Goal: Task Accomplishment & Management: Complete application form

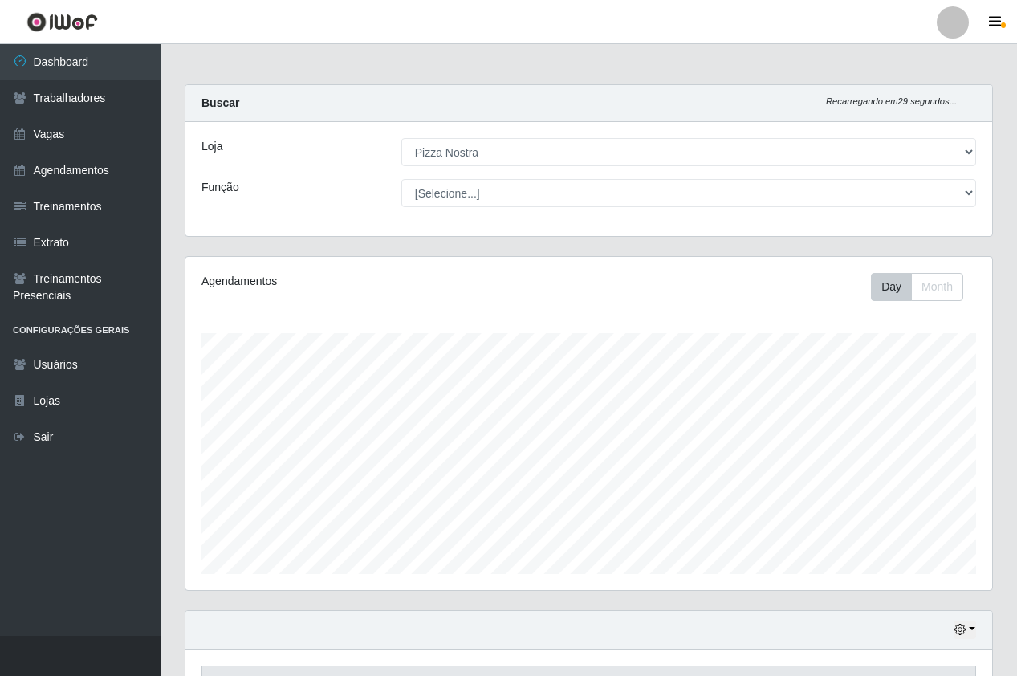
select select "337"
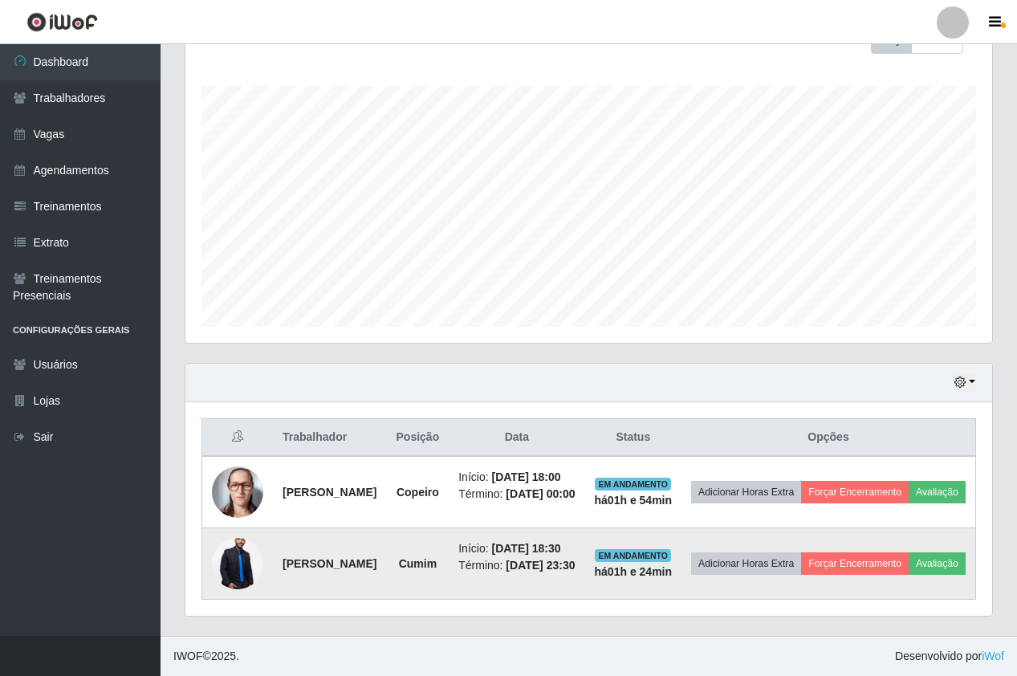
scroll to position [333, 807]
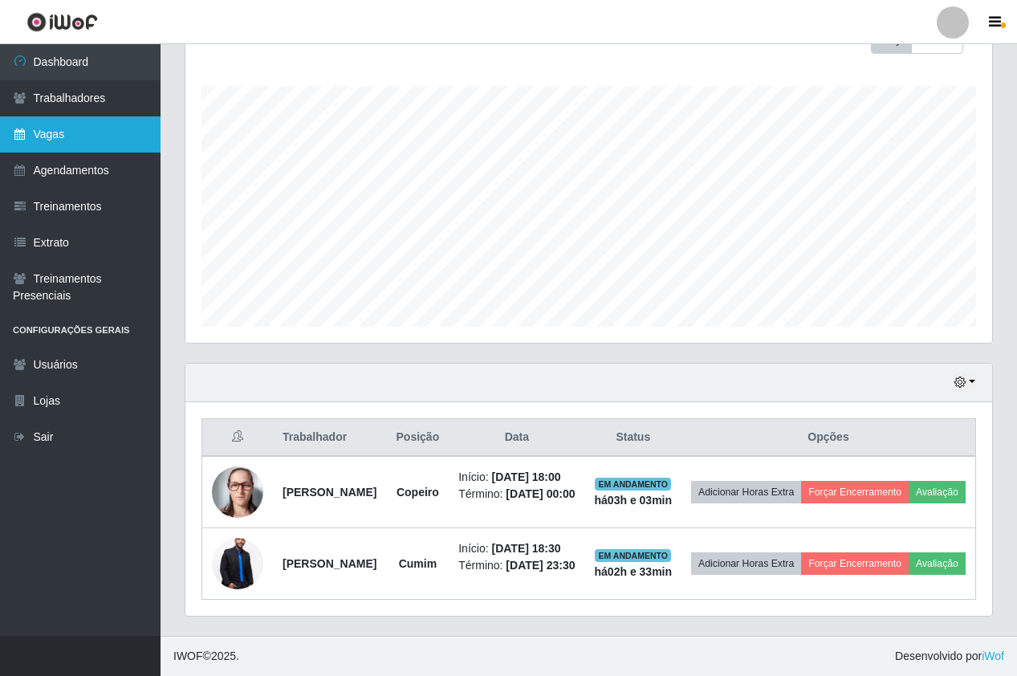
click at [63, 132] on link "Vagas" at bounding box center [80, 134] width 161 height 36
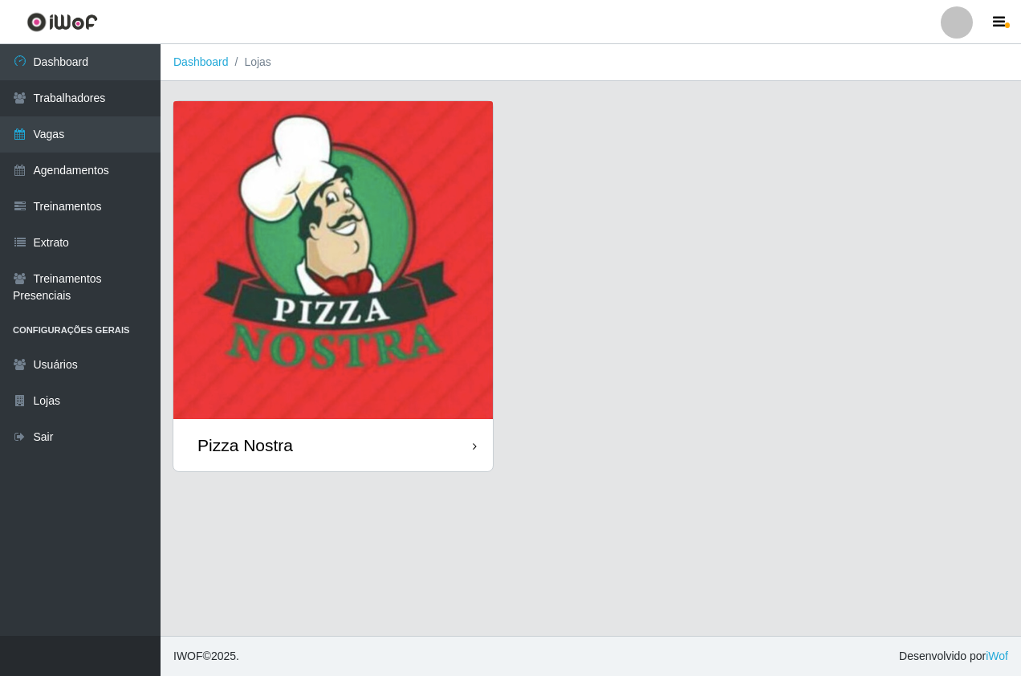
click at [272, 224] on img at bounding box center [333, 260] width 320 height 318
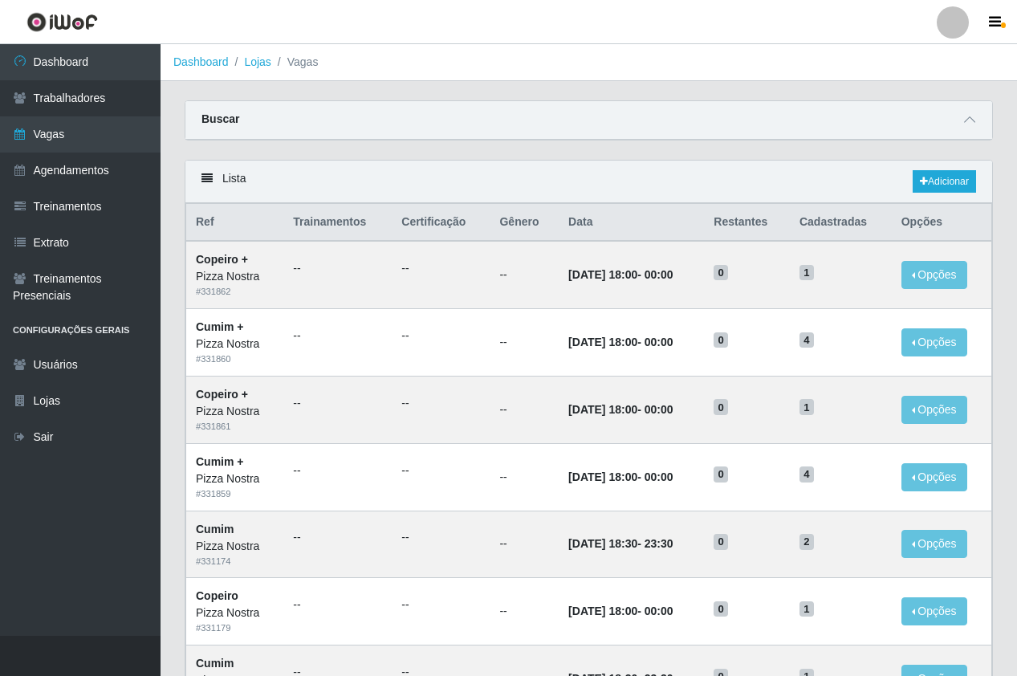
click at [580, 99] on main "Dashboard Lojas Vagas Carregando... Buscar Início em Término em Função [Selecio…" at bounding box center [589, 682] width 857 height 1276
click at [932, 192] on link "Adicionar" at bounding box center [944, 181] width 63 height 22
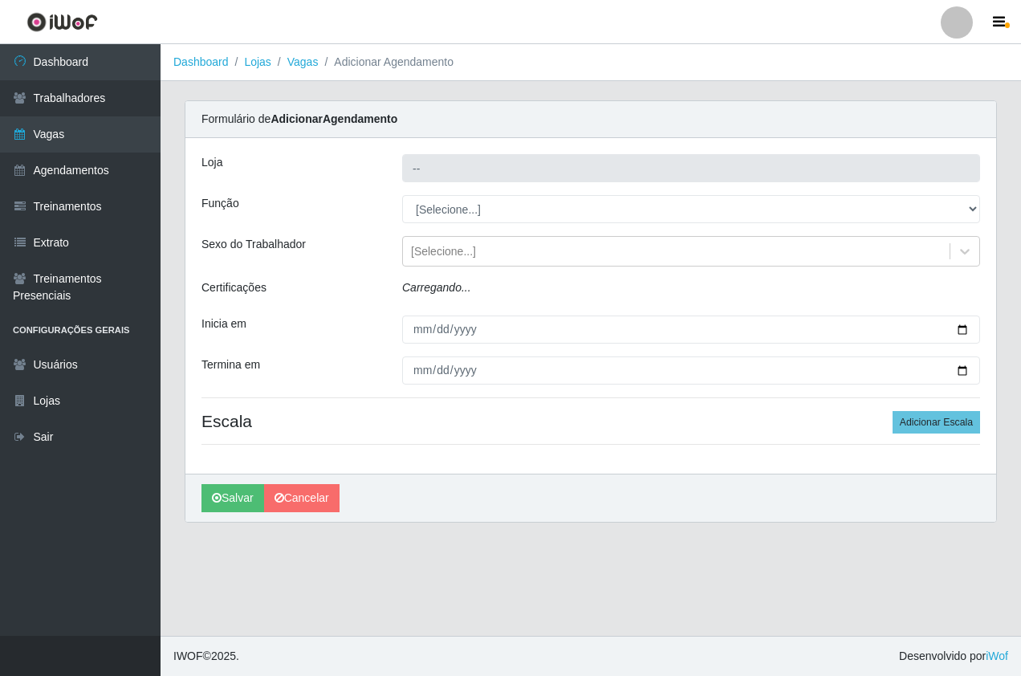
type input "Pizza Nostra"
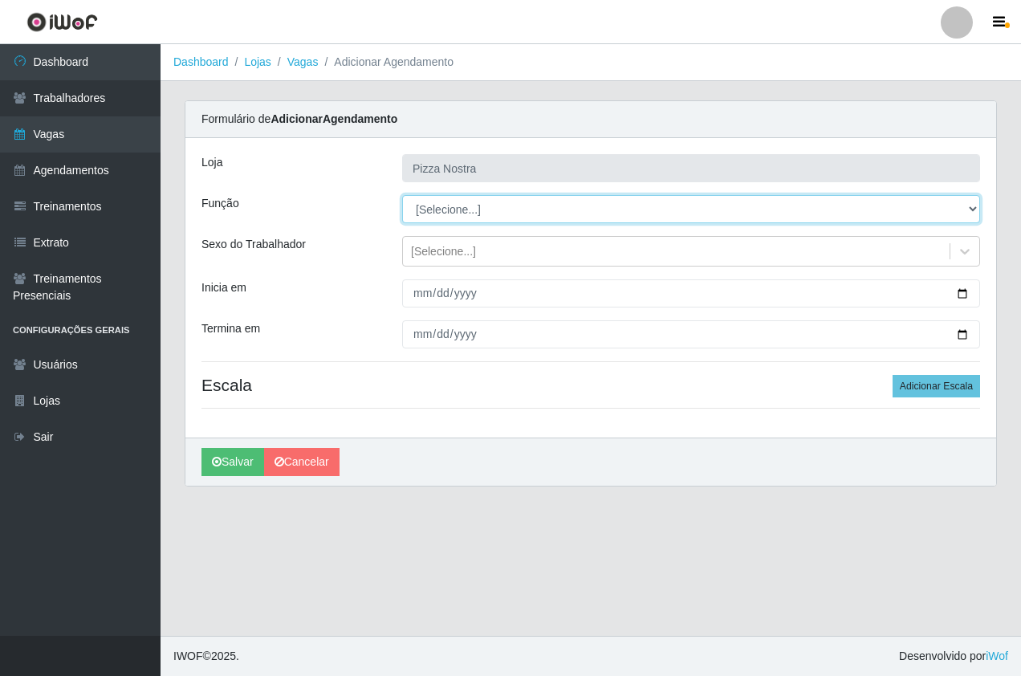
click at [455, 214] on select "[Selecione...] ASG ASG + ASG ++ Auxiliar de Cozinha Auxiliar de Cozinha + Auxil…" at bounding box center [691, 209] width 578 height 28
select select "17"
click at [402, 195] on select "[Selecione...] ASG ASG + ASG ++ Auxiliar de Cozinha Auxiliar de Cozinha + Auxil…" at bounding box center [691, 209] width 578 height 28
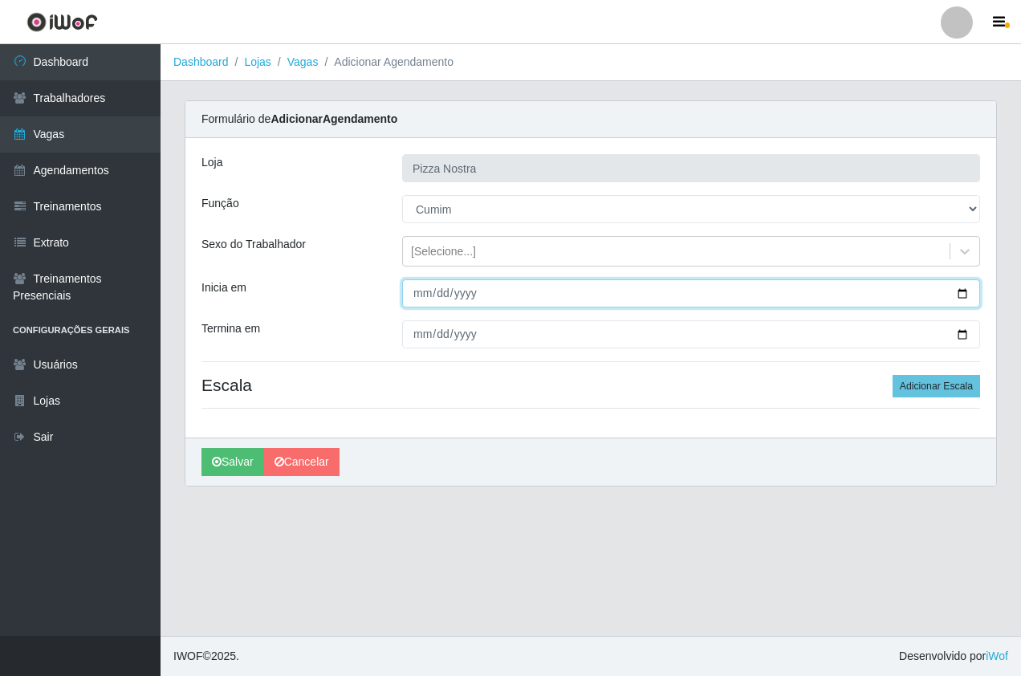
click at [411, 298] on input "Inicia em" at bounding box center [691, 293] width 578 height 28
type input "[DATE]"
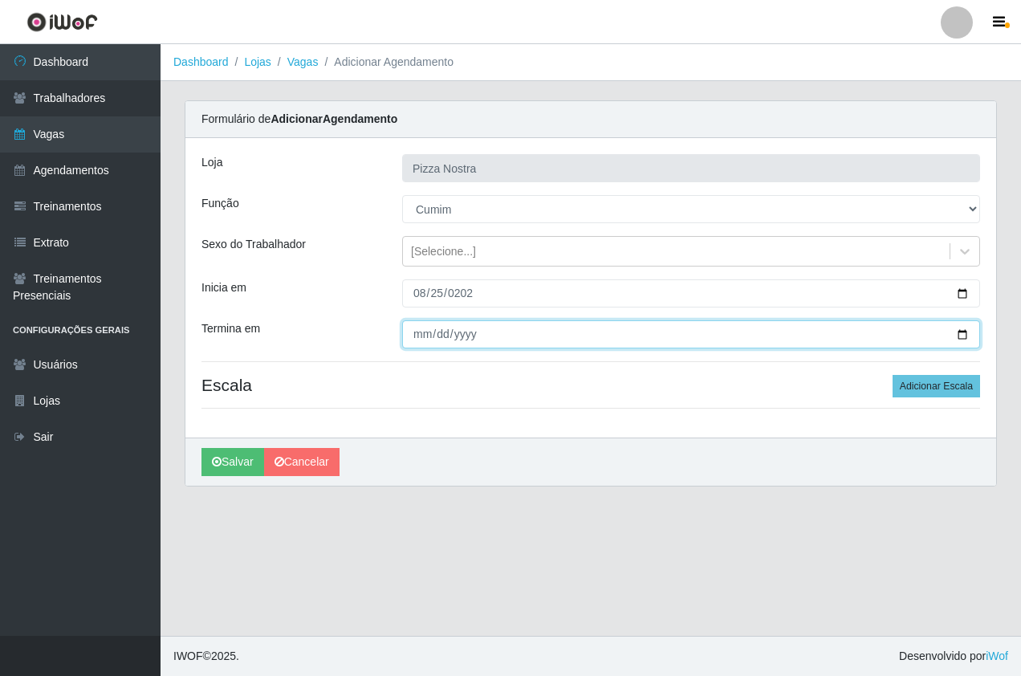
click at [420, 337] on input "Termina em" at bounding box center [691, 334] width 578 height 28
click at [418, 333] on input "Termina em" at bounding box center [691, 334] width 578 height 28
type input "[DATE]"
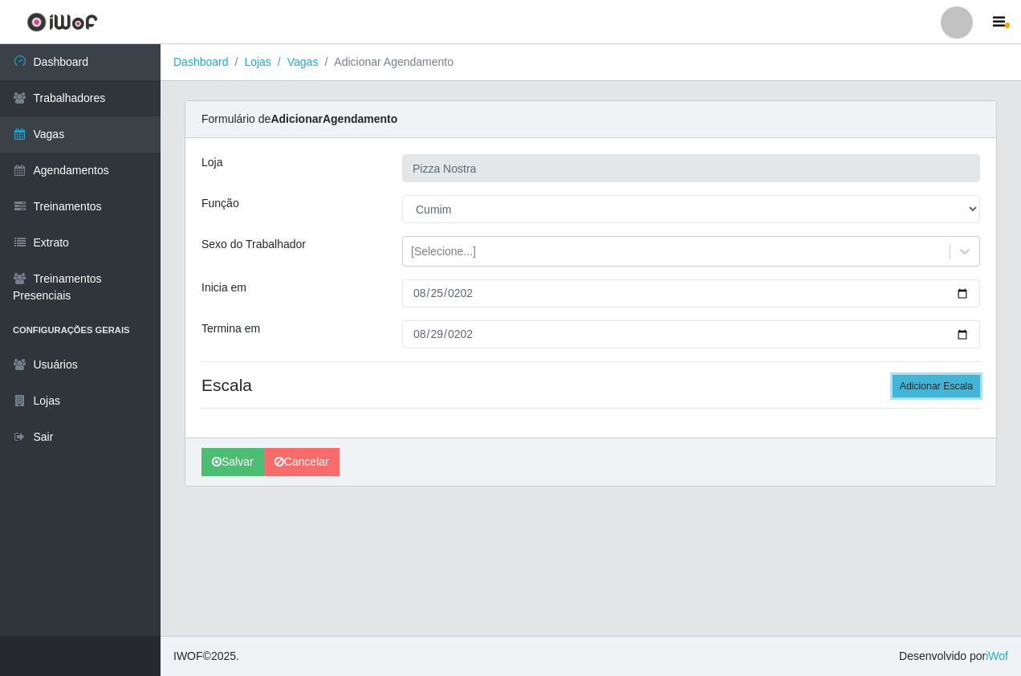
click at [933, 391] on button "Adicionar Escala" at bounding box center [937, 386] width 88 height 22
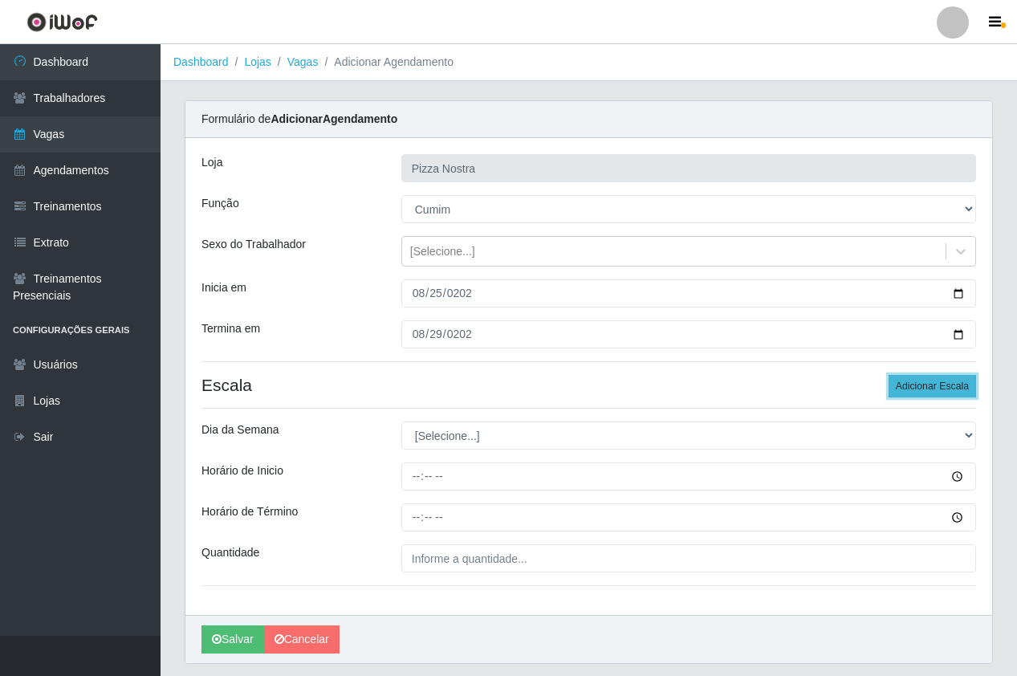
click at [933, 391] on button "Adicionar Escala" at bounding box center [933, 386] width 88 height 22
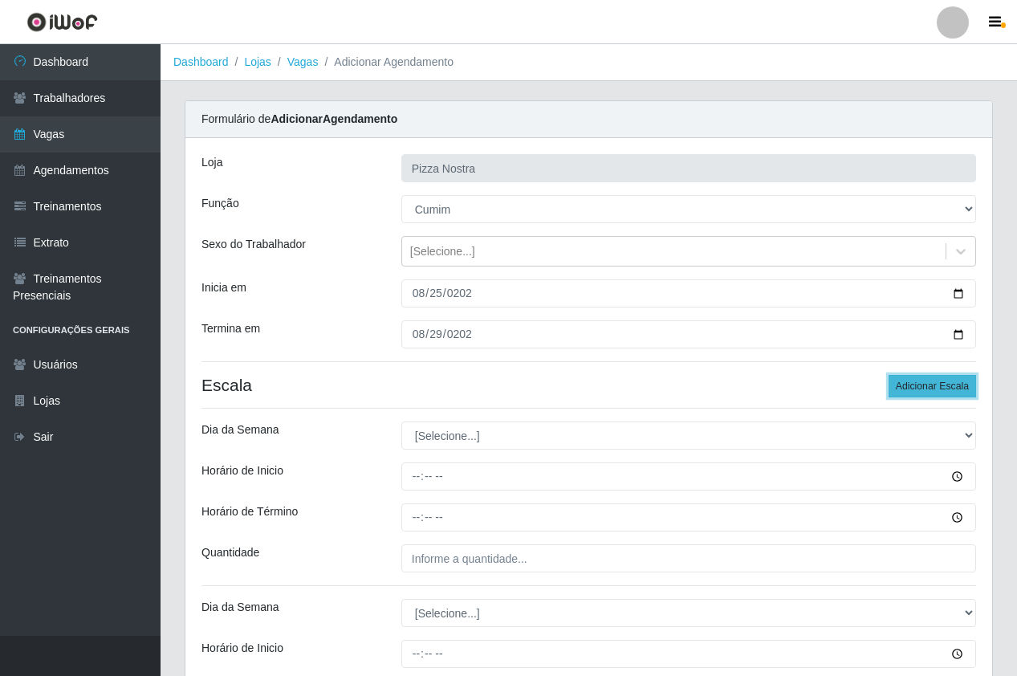
click at [933, 391] on button "Adicionar Escala" at bounding box center [933, 386] width 88 height 22
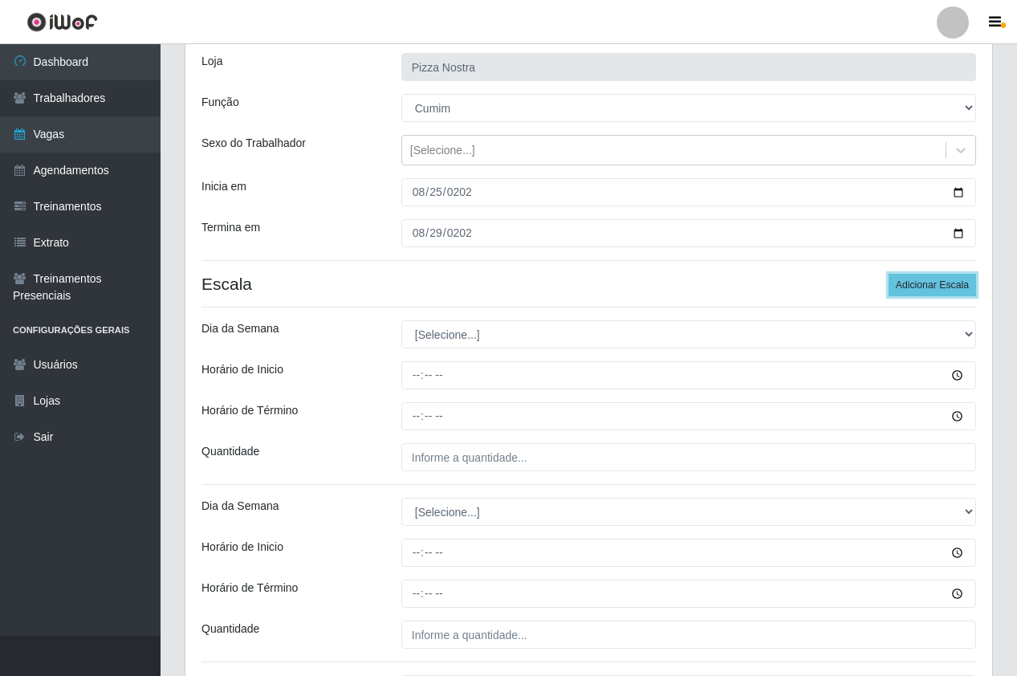
scroll to position [241, 0]
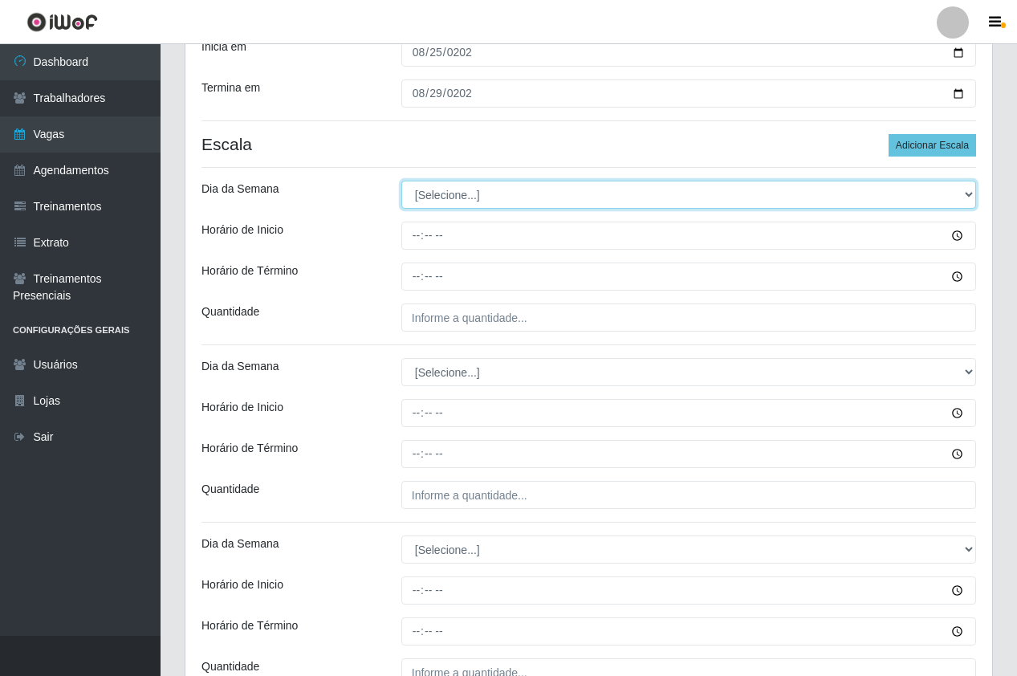
click at [445, 204] on select "[Selecione...] Segunda Terça Quarta Quinta Sexta Sábado Domingo" at bounding box center [689, 195] width 575 height 28
select select "1"
click at [402, 181] on select "[Selecione...] Segunda Terça Quarta Quinta Sexta Sábado Domingo" at bounding box center [689, 195] width 575 height 28
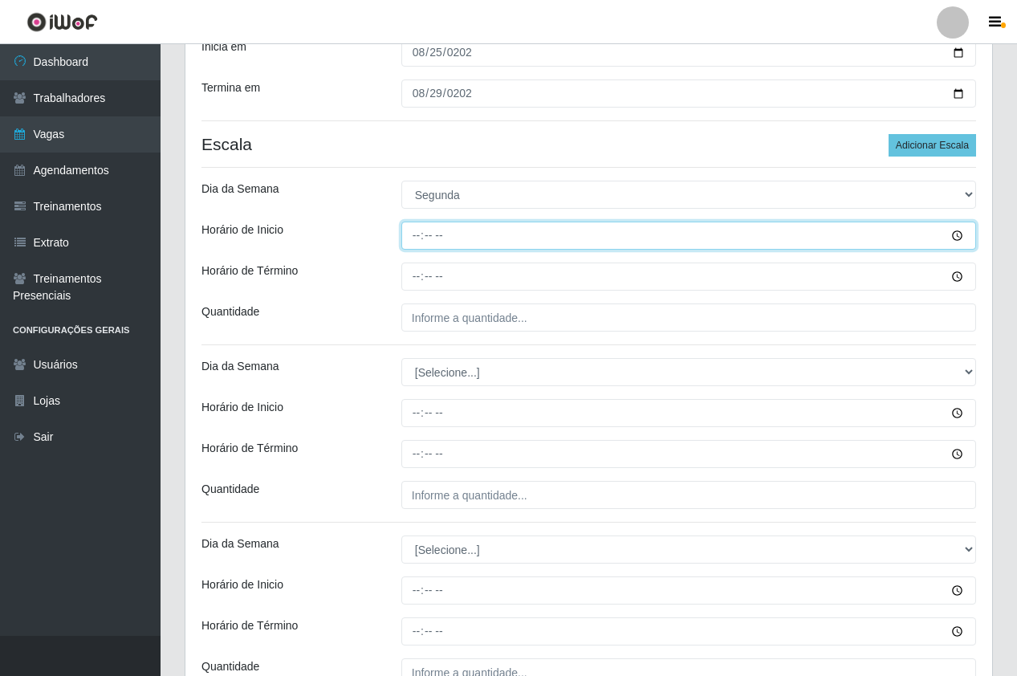
click at [423, 238] on input "Horário de Inicio" at bounding box center [689, 236] width 575 height 28
type input "18:30"
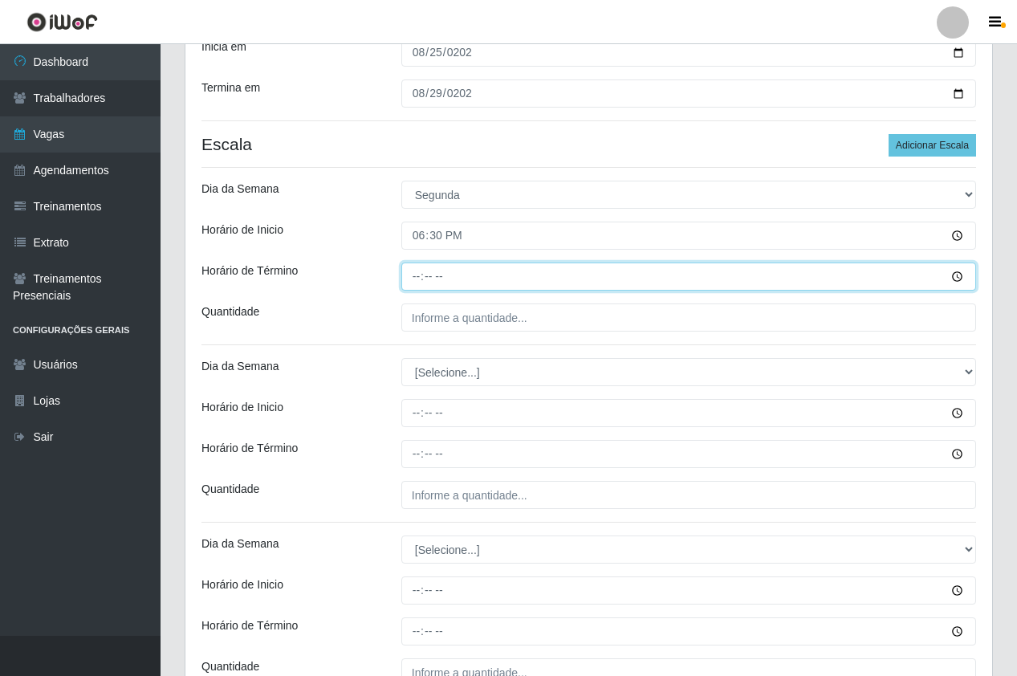
click at [419, 282] on input "Horário de Término" at bounding box center [689, 277] width 575 height 28
type input "23:30"
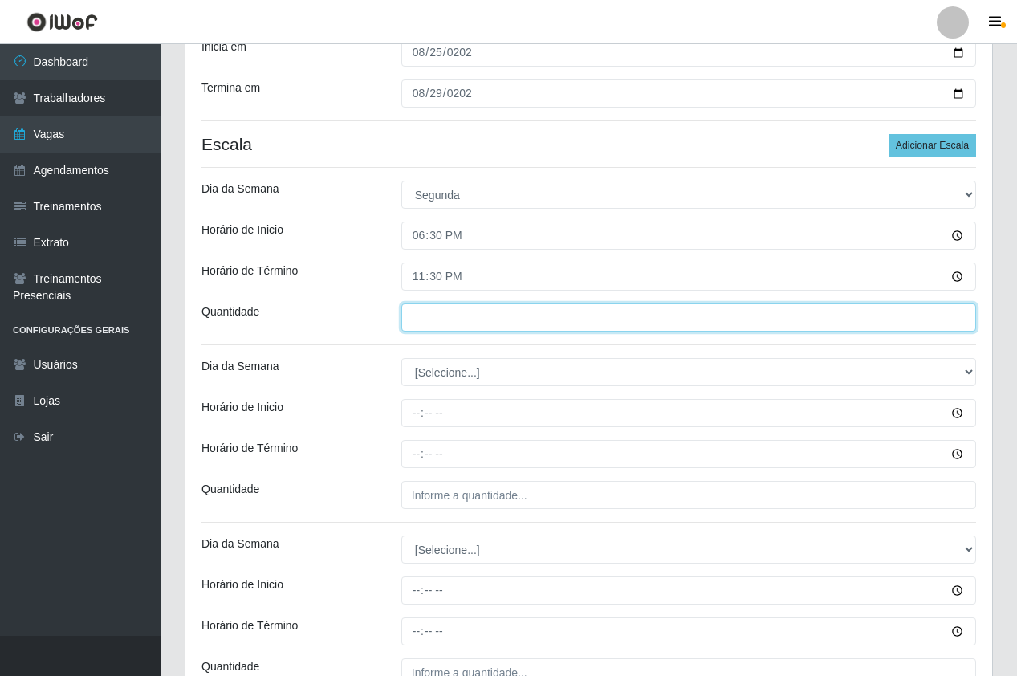
click at [421, 318] on input "___" at bounding box center [689, 318] width 575 height 28
type input "1__"
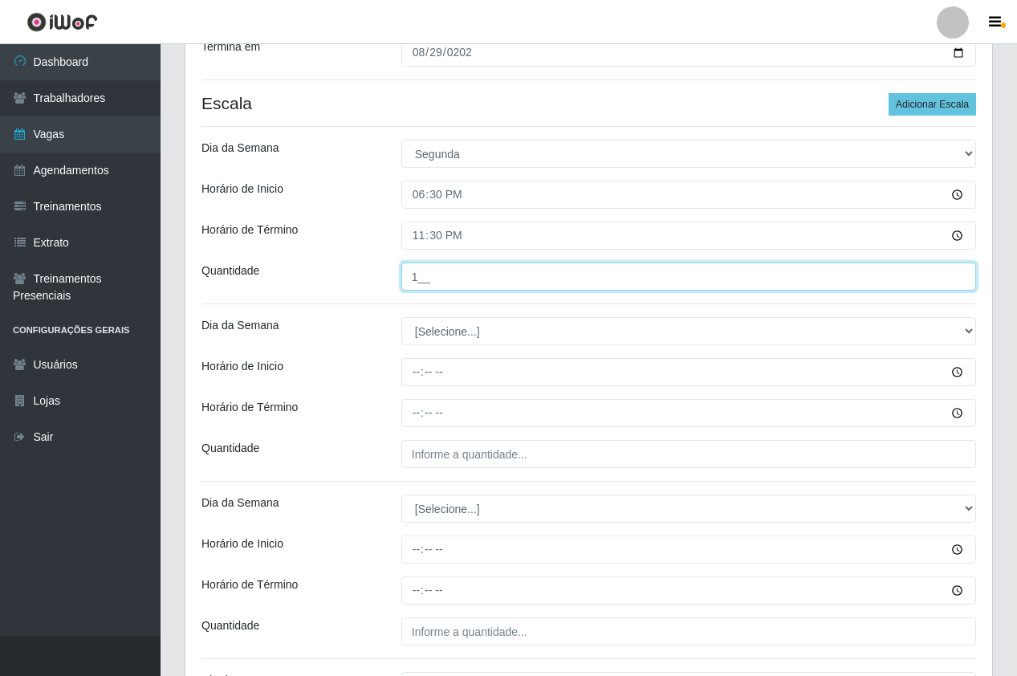
scroll to position [321, 0]
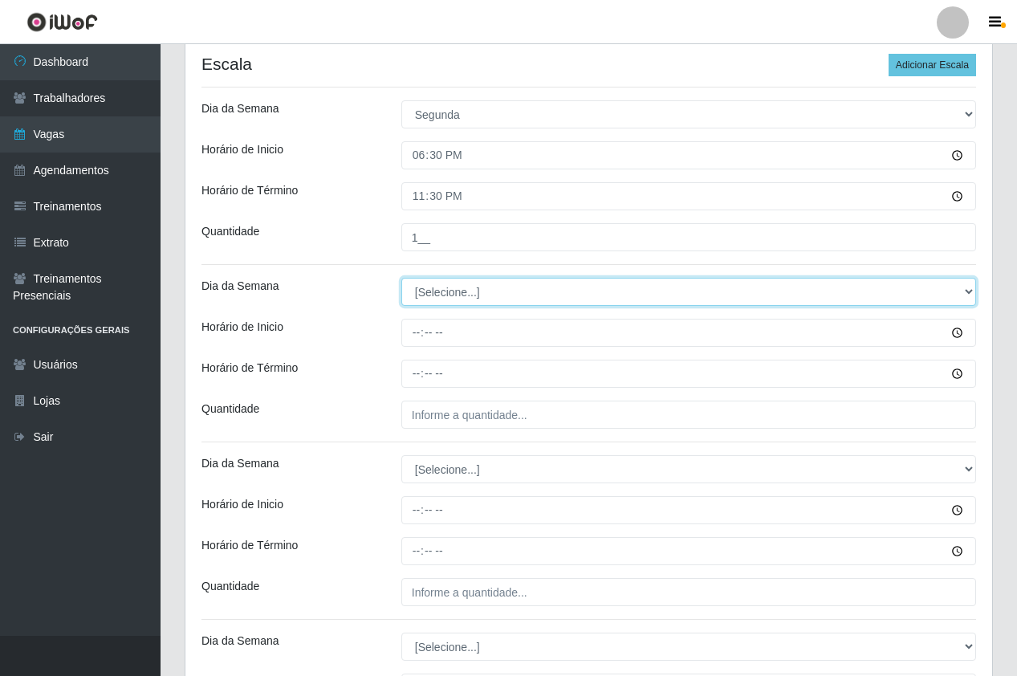
click at [456, 287] on select "[Selecione...] Segunda Terça Quarta Quinta Sexta Sábado Domingo" at bounding box center [689, 292] width 575 height 28
select select "2"
click at [402, 278] on select "[Selecione...] Segunda Terça Quarta Quinta Sexta Sábado Domingo" at bounding box center [689, 292] width 575 height 28
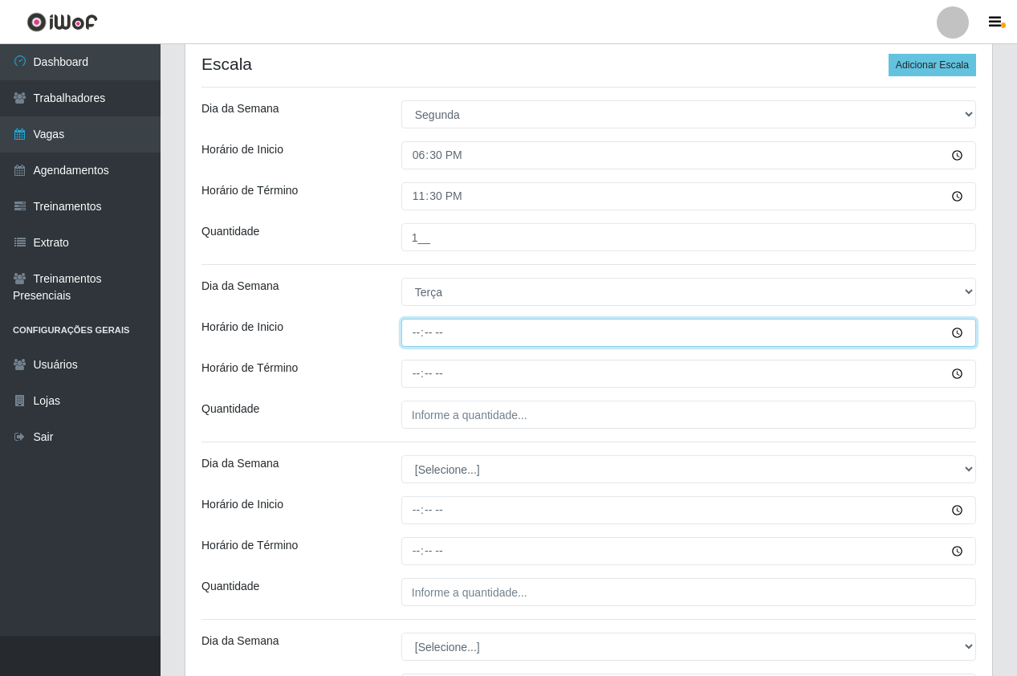
click at [417, 325] on input "Horário de Inicio" at bounding box center [689, 333] width 575 height 28
type input "18:30"
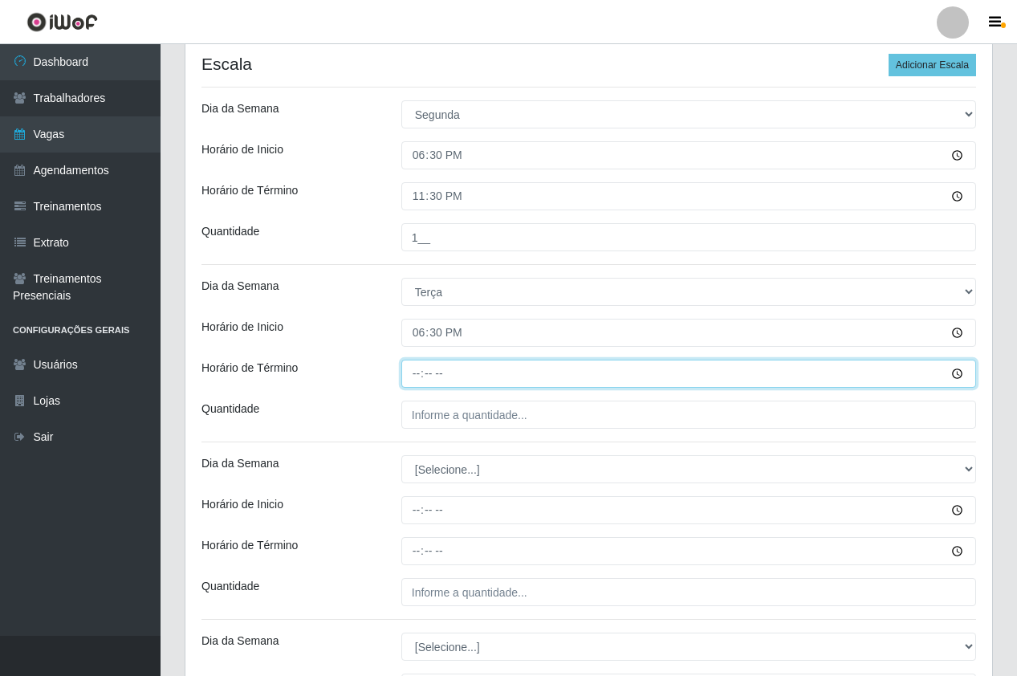
click at [426, 374] on input "Horário de Término" at bounding box center [689, 374] width 575 height 28
click at [414, 381] on input "Horário de Término" at bounding box center [689, 374] width 575 height 28
type input "23:30"
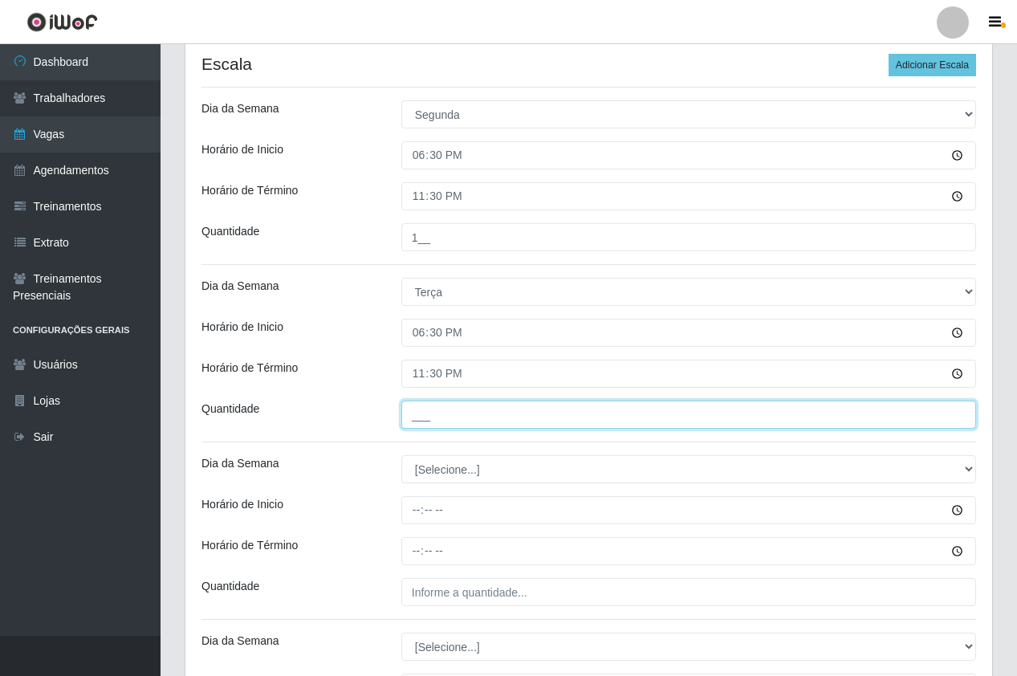
click at [434, 413] on input "___" at bounding box center [689, 415] width 575 height 28
type input "1__"
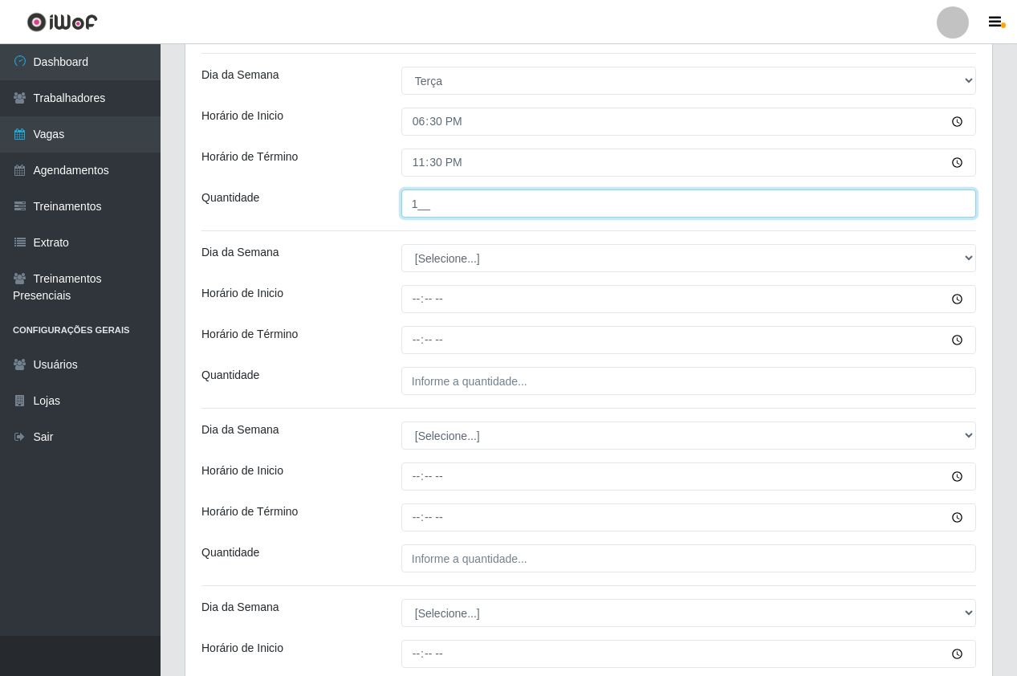
scroll to position [562, 0]
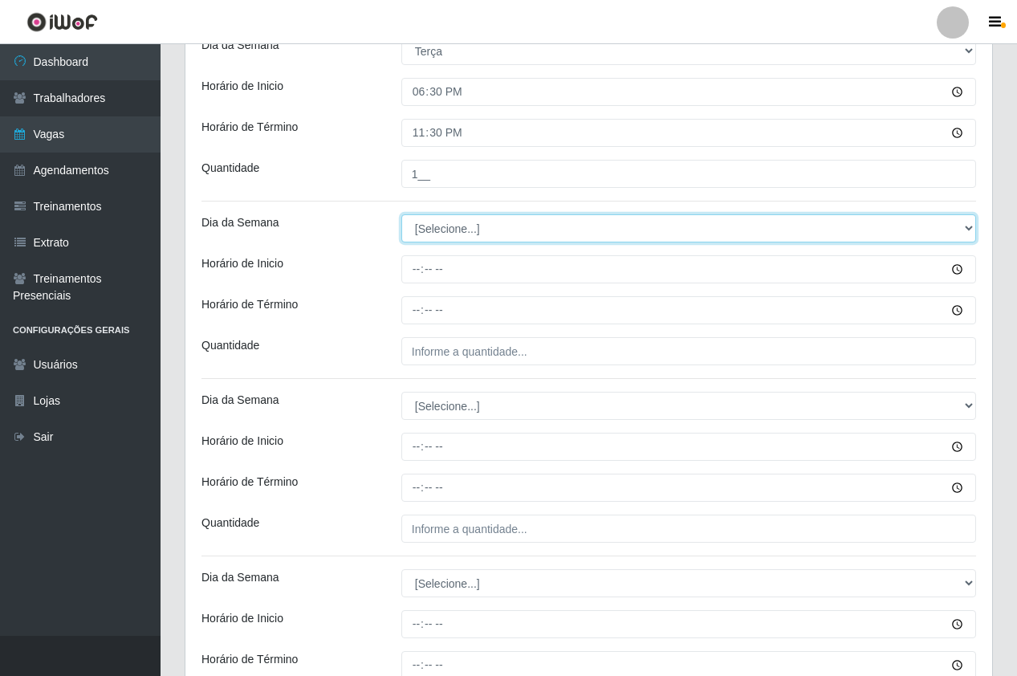
click at [429, 223] on select "[Selecione...] Segunda Terça Quarta Quinta Sexta Sábado Domingo" at bounding box center [689, 228] width 575 height 28
click at [420, 243] on select "[Selecione...] Segunda Terça Quarta Quinta Sexta Sábado Domingo" at bounding box center [689, 228] width 575 height 28
select select "3"
click at [402, 214] on select "[Selecione...] Segunda Terça Quarta Quinta Sexta Sábado Domingo" at bounding box center [689, 228] width 575 height 28
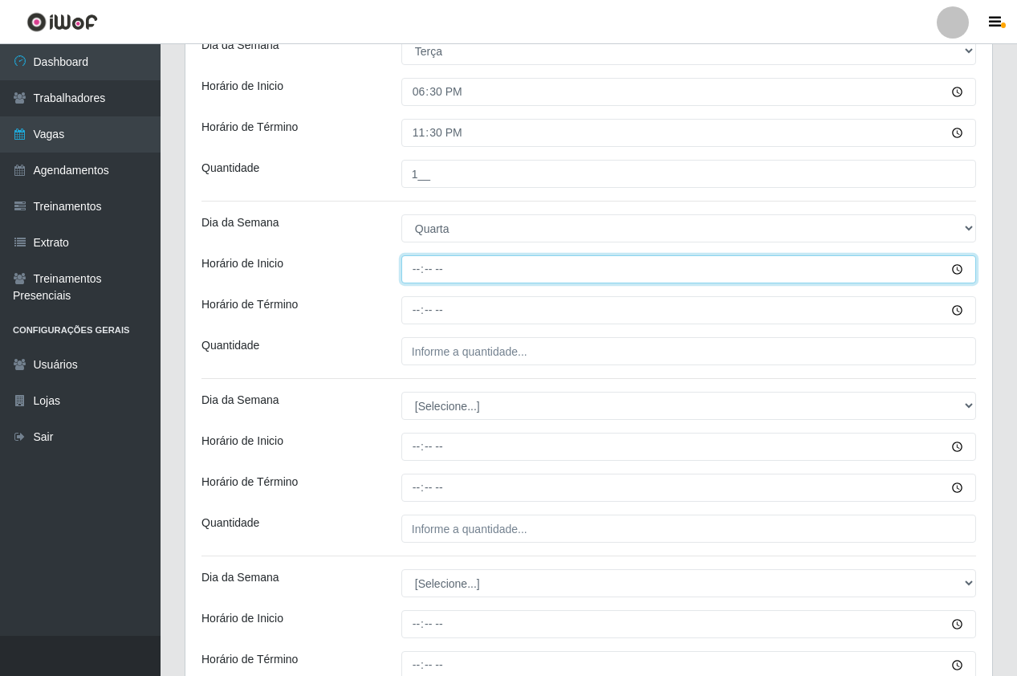
click at [413, 283] on input "Horário de Inicio" at bounding box center [689, 269] width 575 height 28
type input "18:30"
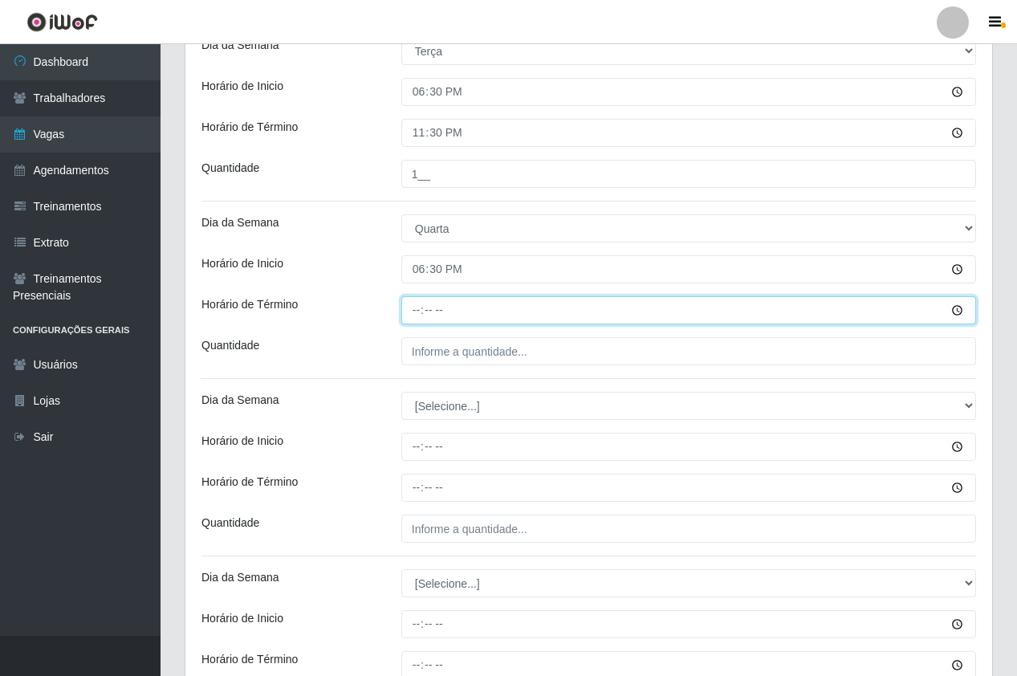
click at [418, 309] on input "Horário de Término" at bounding box center [689, 310] width 575 height 28
type input "23:30"
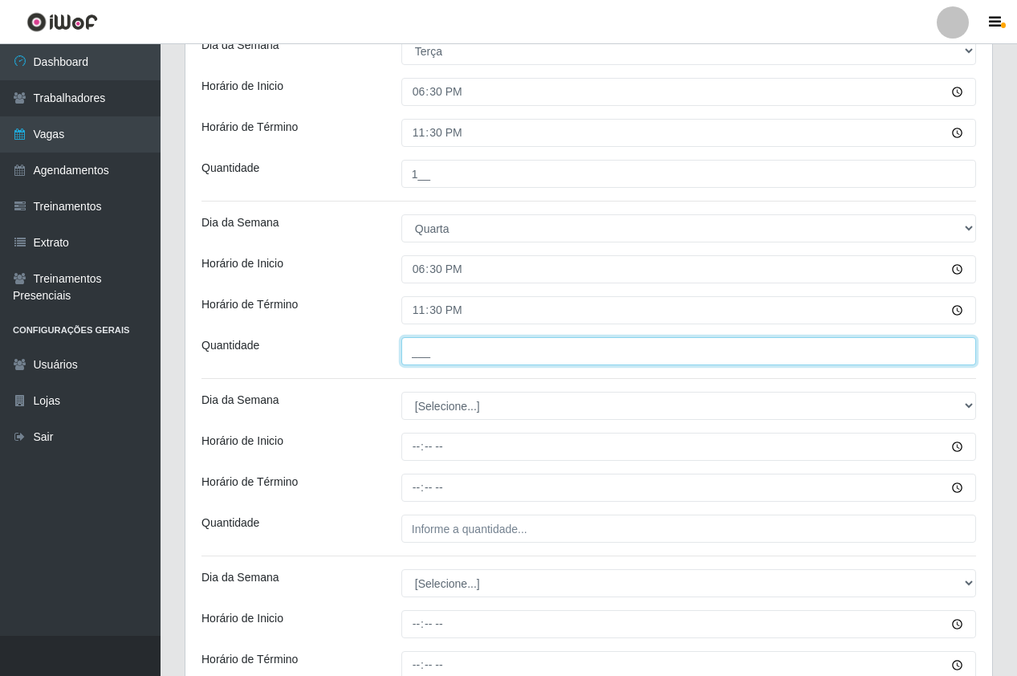
drag, startPoint x: 423, startPoint y: 355, endPoint x: 434, endPoint y: 356, distance: 10.5
click at [423, 355] on input "___" at bounding box center [689, 351] width 575 height 28
type input "1__"
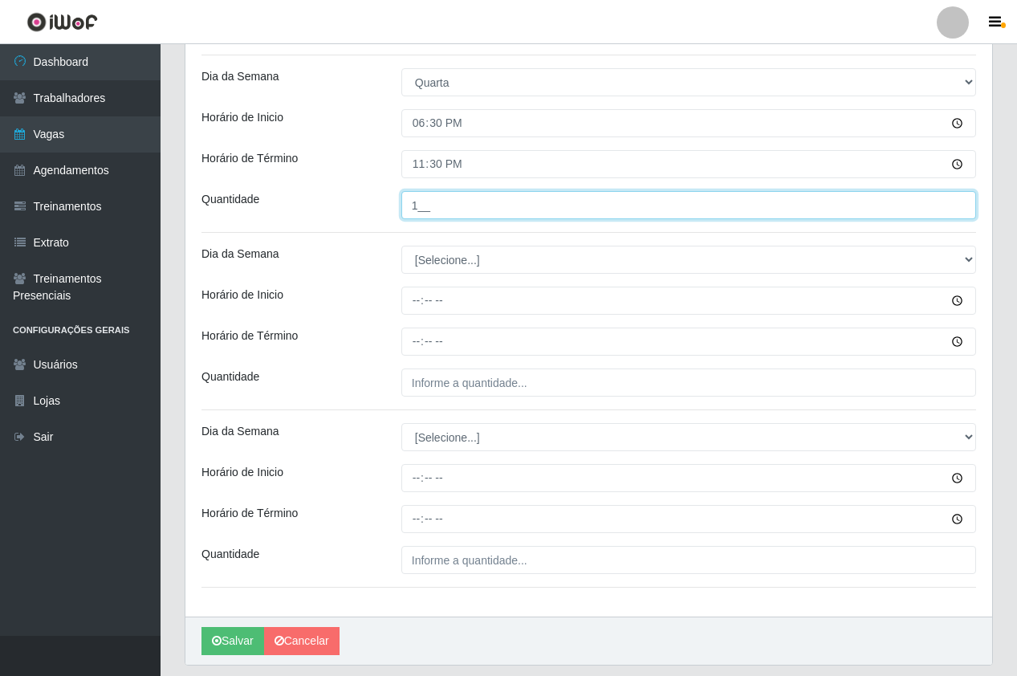
scroll to position [723, 0]
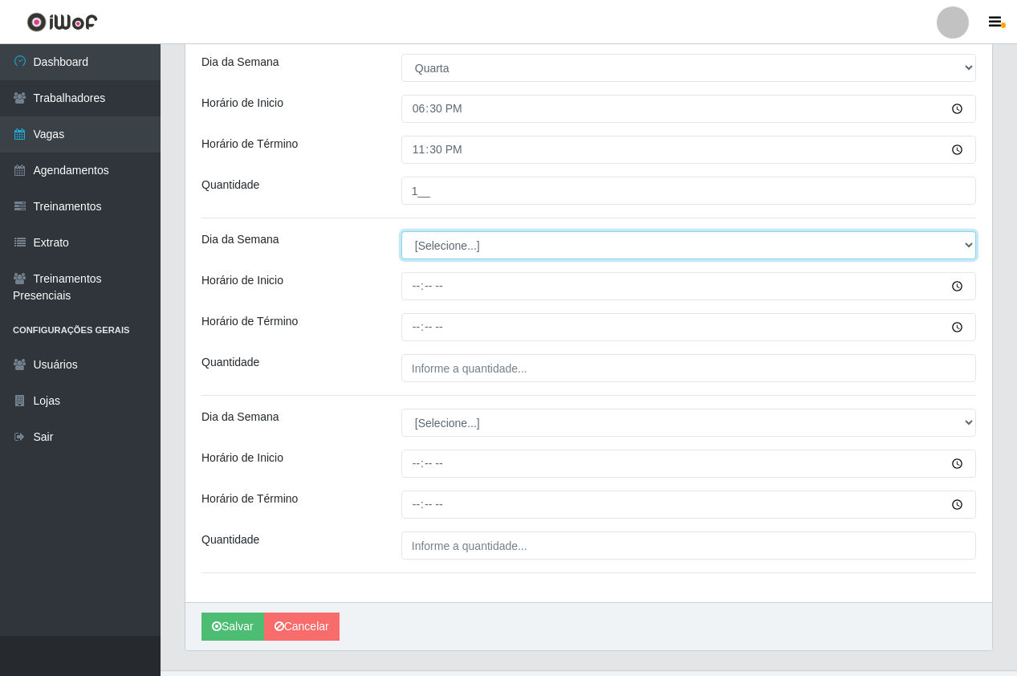
click at [430, 249] on select "[Selecione...] Segunda Terça Quarta Quinta Sexta Sábado Domingo" at bounding box center [689, 245] width 575 height 28
select select "4"
click at [402, 231] on select "[Selecione...] Segunda Terça Quarta Quinta Sexta Sábado Domingo" at bounding box center [689, 245] width 575 height 28
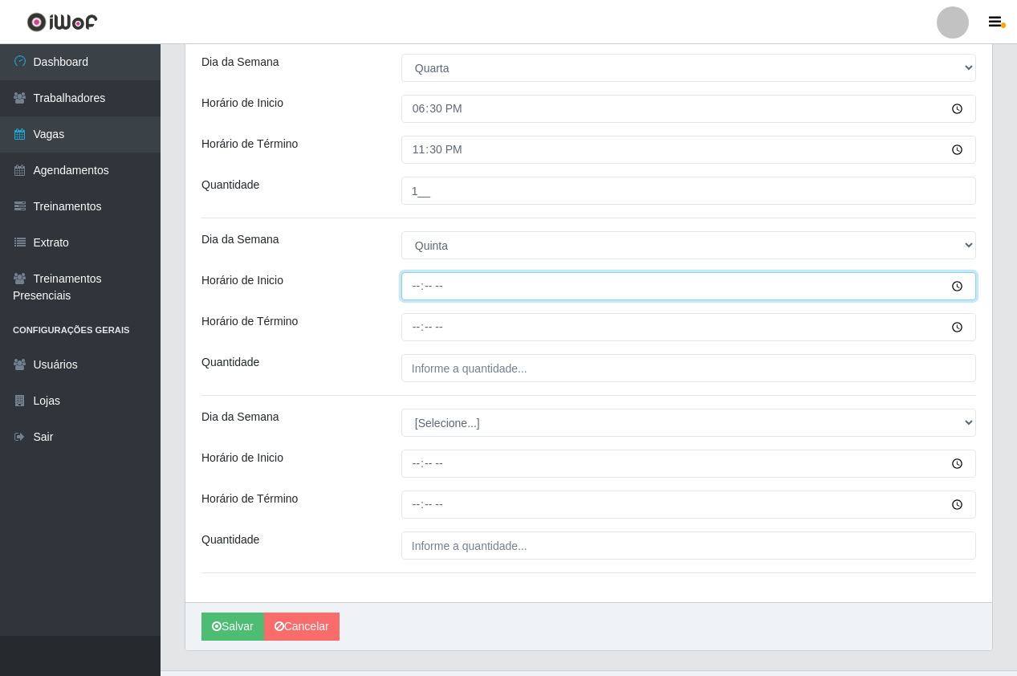
click at [416, 289] on input "Horário de Inicio" at bounding box center [689, 286] width 575 height 28
type input "18:30"
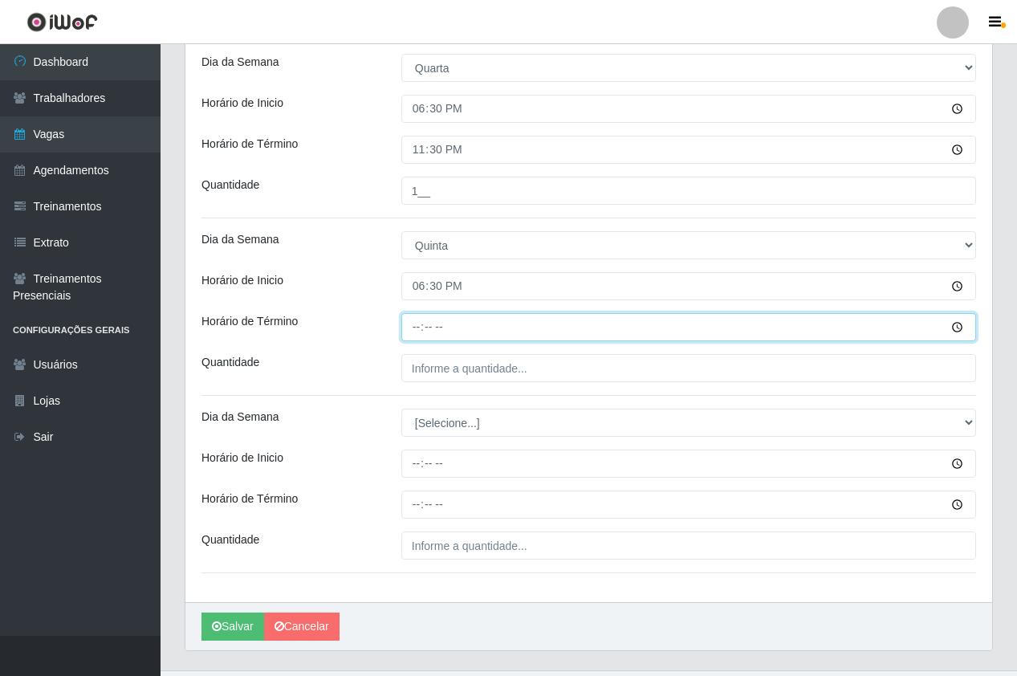
click at [413, 324] on input "Horário de Término" at bounding box center [689, 327] width 575 height 28
type input "23:30"
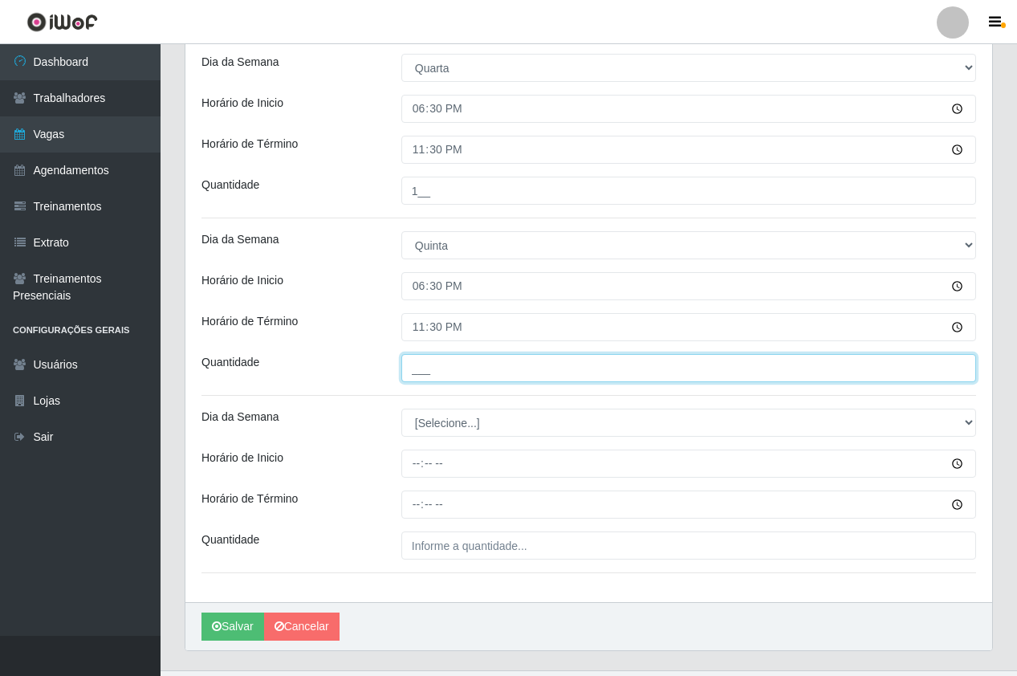
click at [451, 367] on input "___" at bounding box center [689, 368] width 575 height 28
type input "1__"
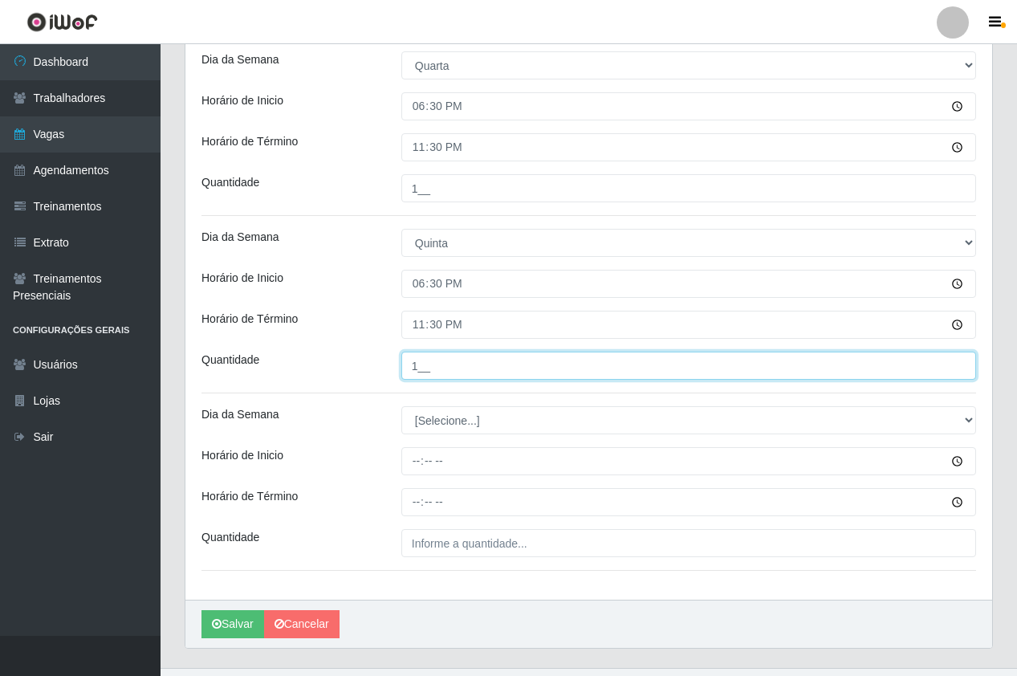
scroll to position [757, 0]
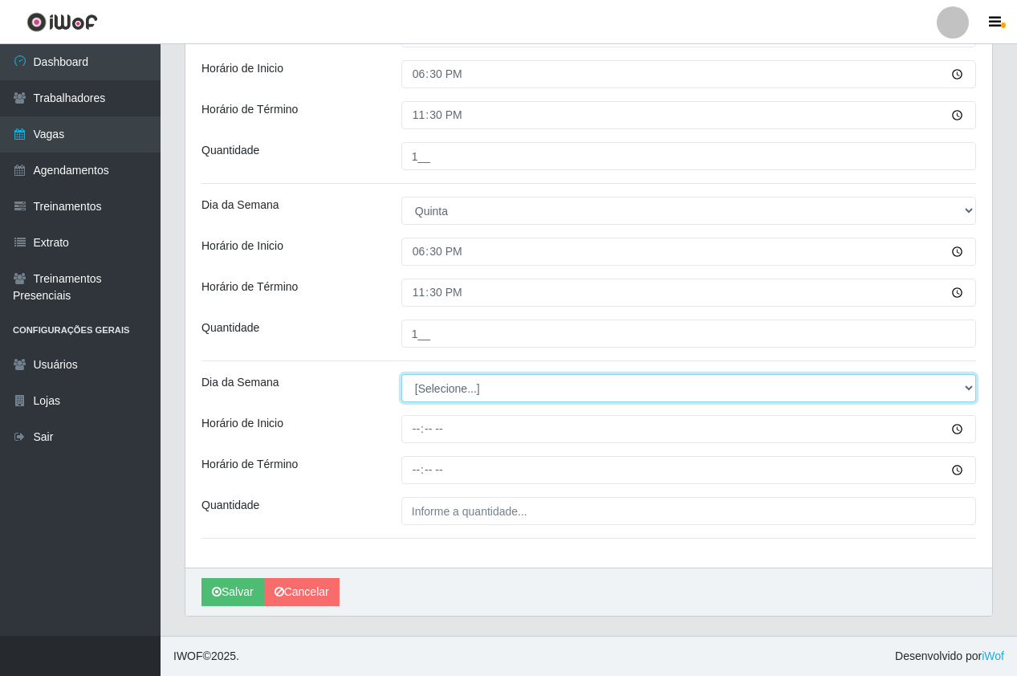
click at [469, 389] on select "[Selecione...] Segunda Terça Quarta Quinta Sexta Sábado Domingo" at bounding box center [689, 388] width 575 height 28
click at [466, 385] on select "[Selecione...] Segunda Terça Quarta Quinta Sexta Sábado Domingo" at bounding box center [689, 388] width 575 height 28
select select "5"
click at [402, 374] on select "[Selecione...] Segunda Terça Quarta Quinta Sexta Sábado Domingo" at bounding box center [689, 388] width 575 height 28
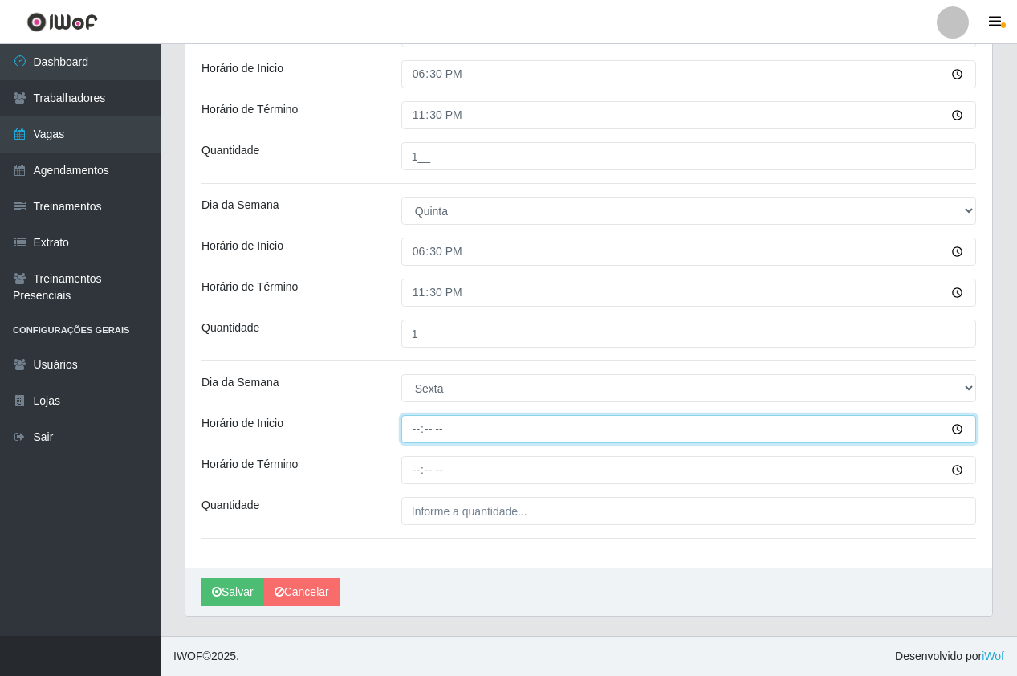
click at [414, 429] on input "Horário de Inicio" at bounding box center [689, 429] width 575 height 28
type input "18:30"
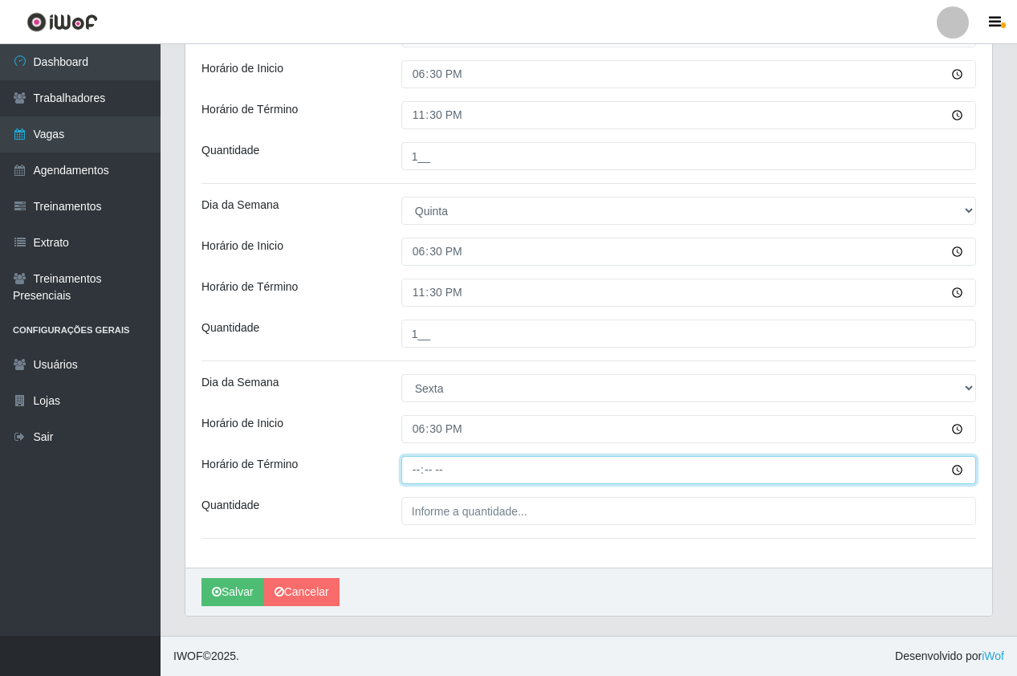
click at [434, 472] on input "Horário de Término" at bounding box center [689, 470] width 575 height 28
click at [419, 473] on input "Horário de Término" at bounding box center [689, 470] width 575 height 28
type input "23:30"
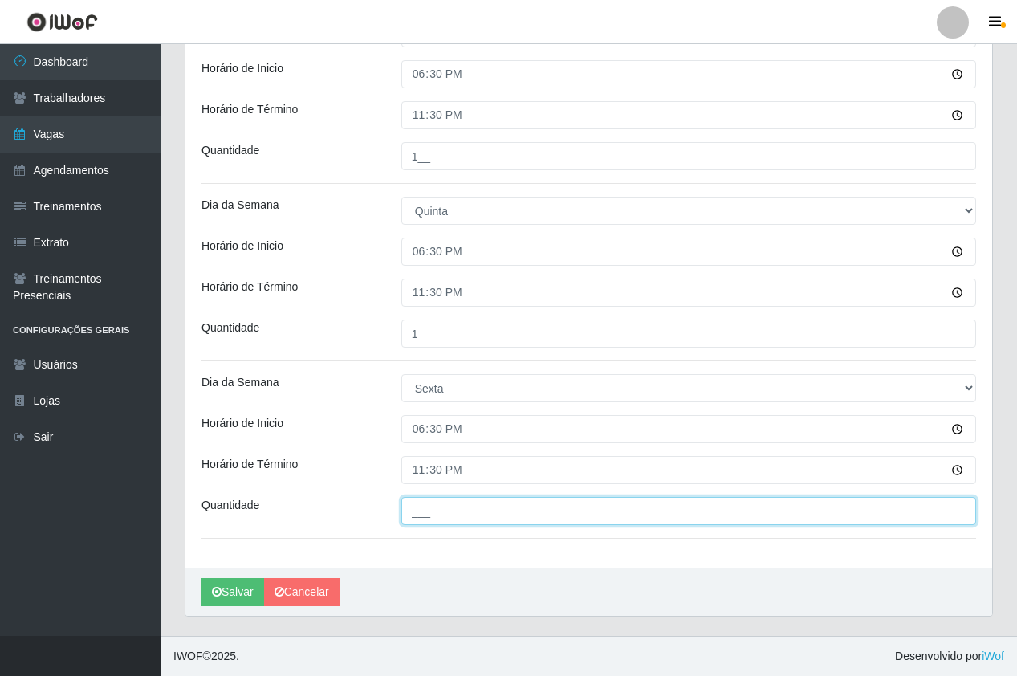
click at [459, 520] on input "___" at bounding box center [689, 511] width 575 height 28
type input "2__"
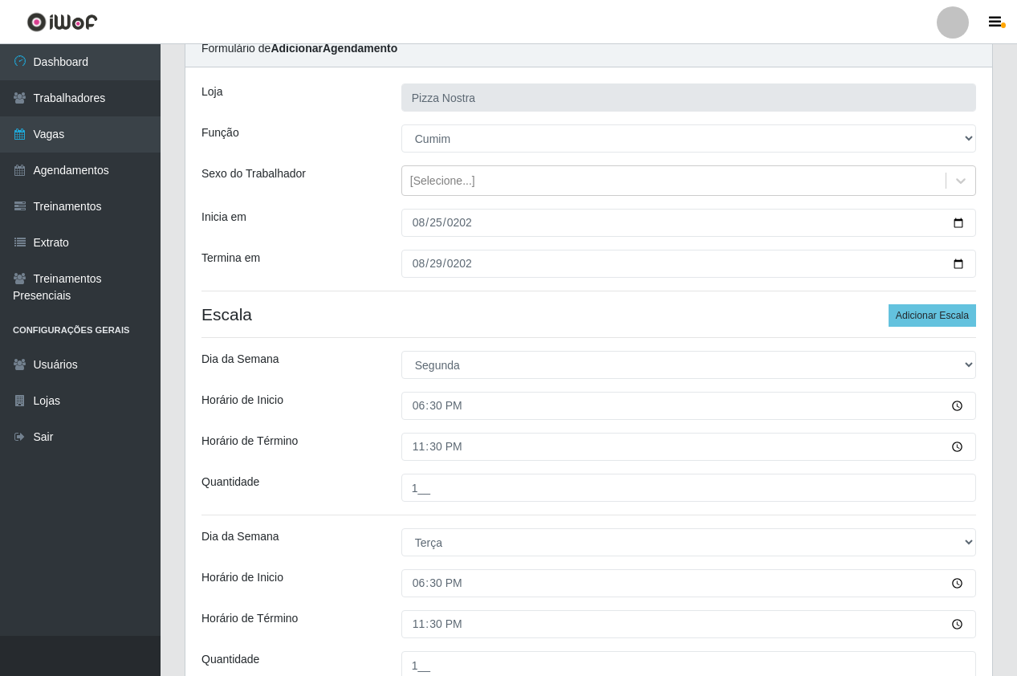
scroll to position [35, 0]
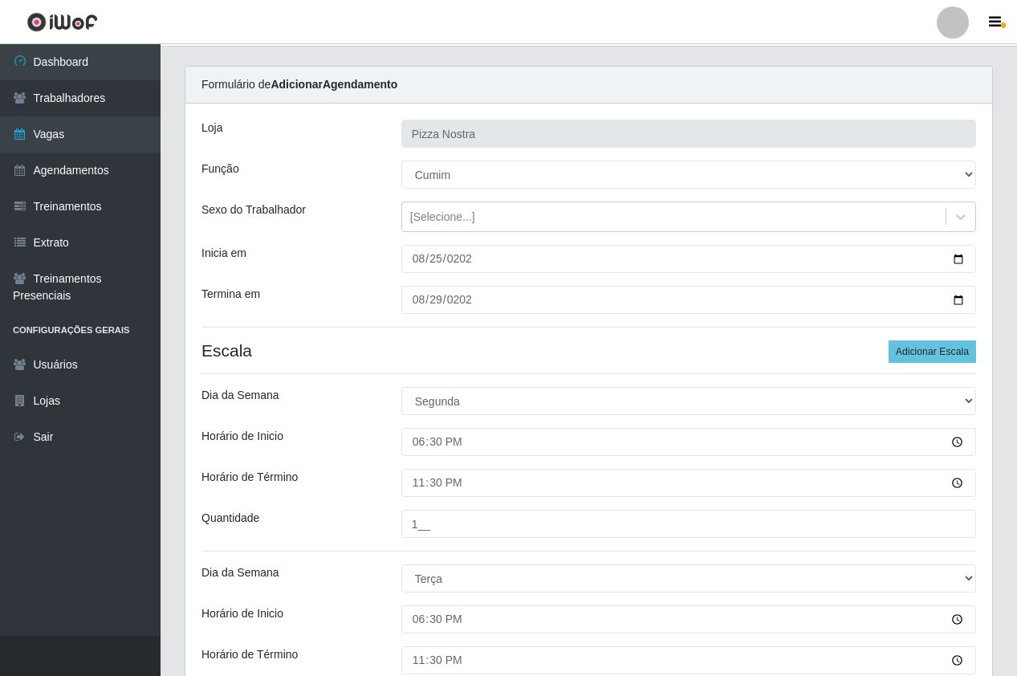
click at [528, 66] on main "Dashboard Lojas Vagas Adicionar Agendamento Carregando... Formulário de Adicion…" at bounding box center [589, 684] width 857 height 1349
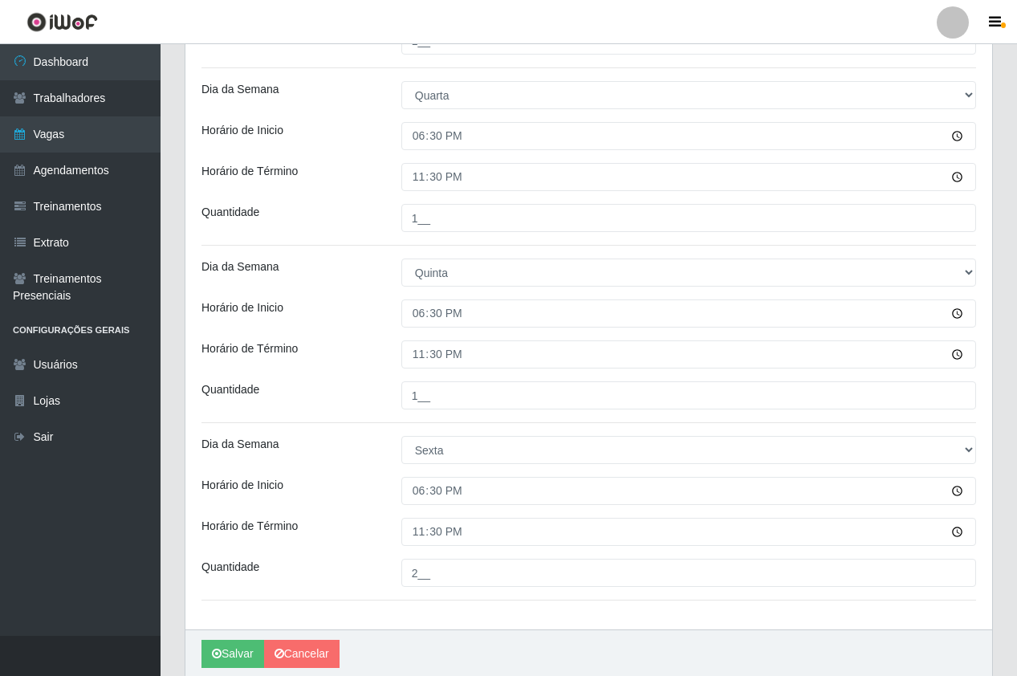
scroll to position [757, 0]
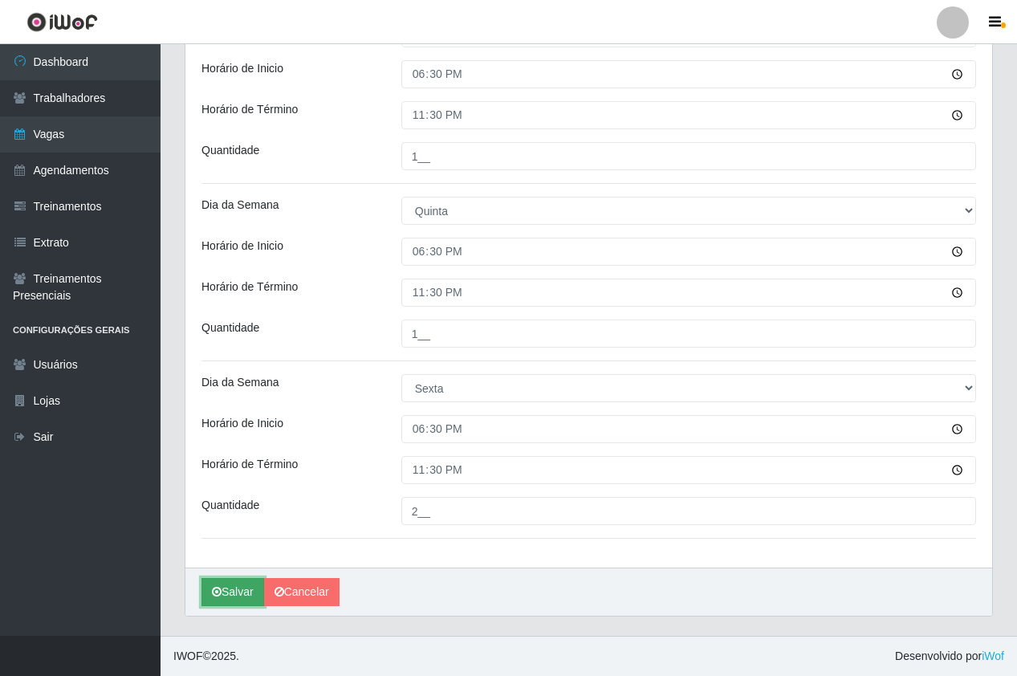
click at [235, 589] on button "Salvar" at bounding box center [233, 592] width 63 height 28
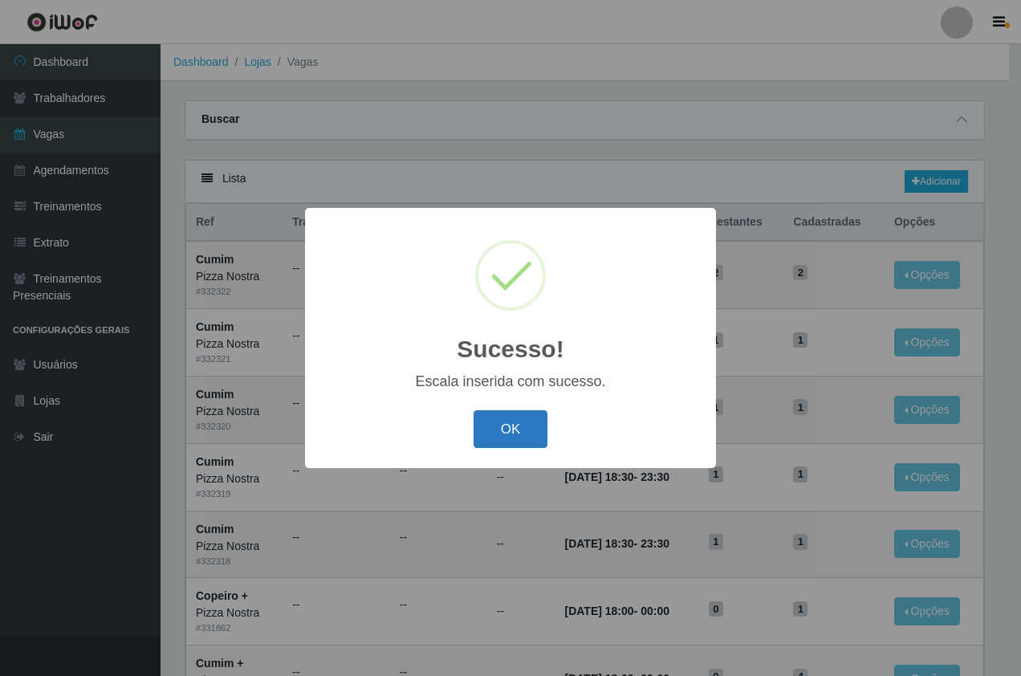
click at [522, 427] on button "OK" at bounding box center [511, 429] width 75 height 38
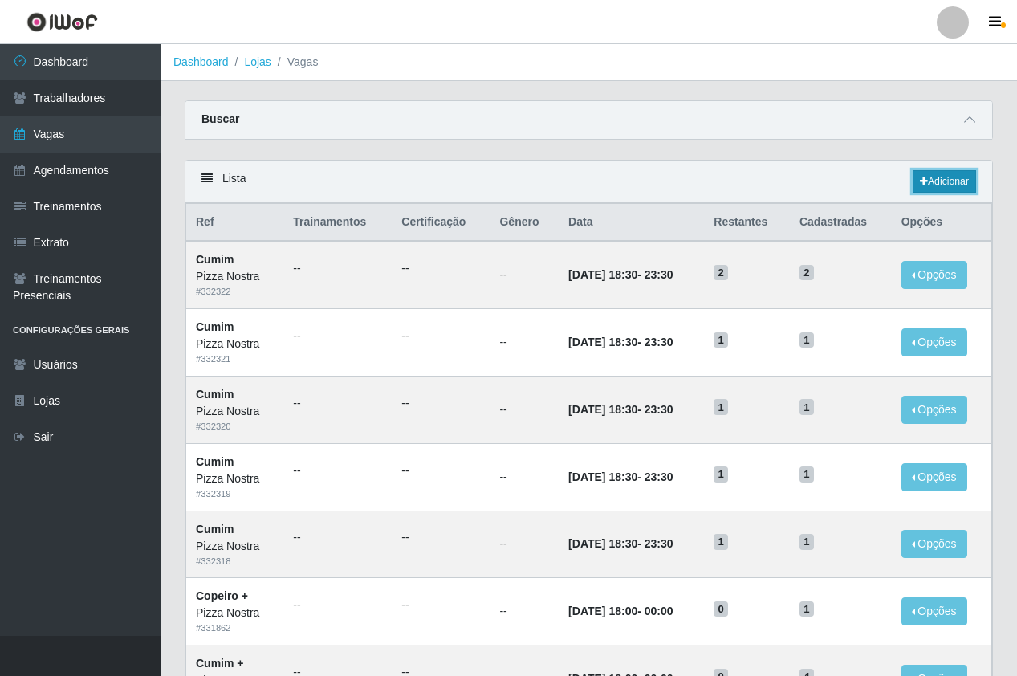
click at [928, 182] on link "Adicionar" at bounding box center [944, 181] width 63 height 22
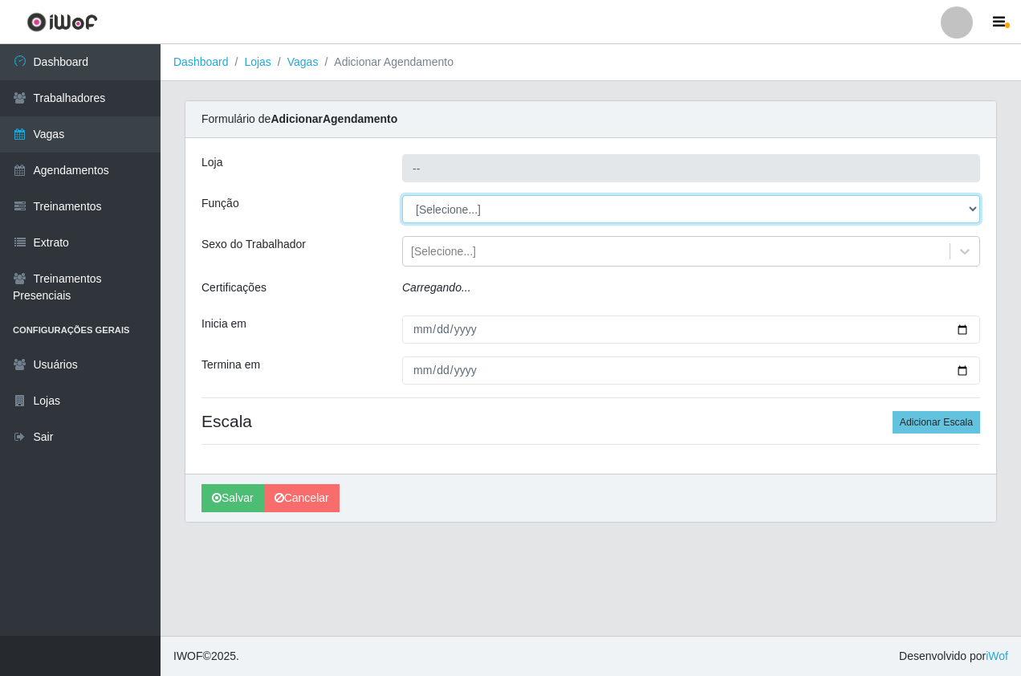
click at [455, 213] on select "[Selecione...] ASG ASG + ASG ++ Auxiliar de Cozinha Auxiliar de Cozinha + Auxil…" at bounding box center [691, 209] width 578 height 28
type input "Pizza Nostra"
click at [402, 195] on select "[Selecione...] ASG ASG + ASG ++ Auxiliar de Cozinha Auxiliar de Cozinha + Auxil…" at bounding box center [691, 209] width 578 height 28
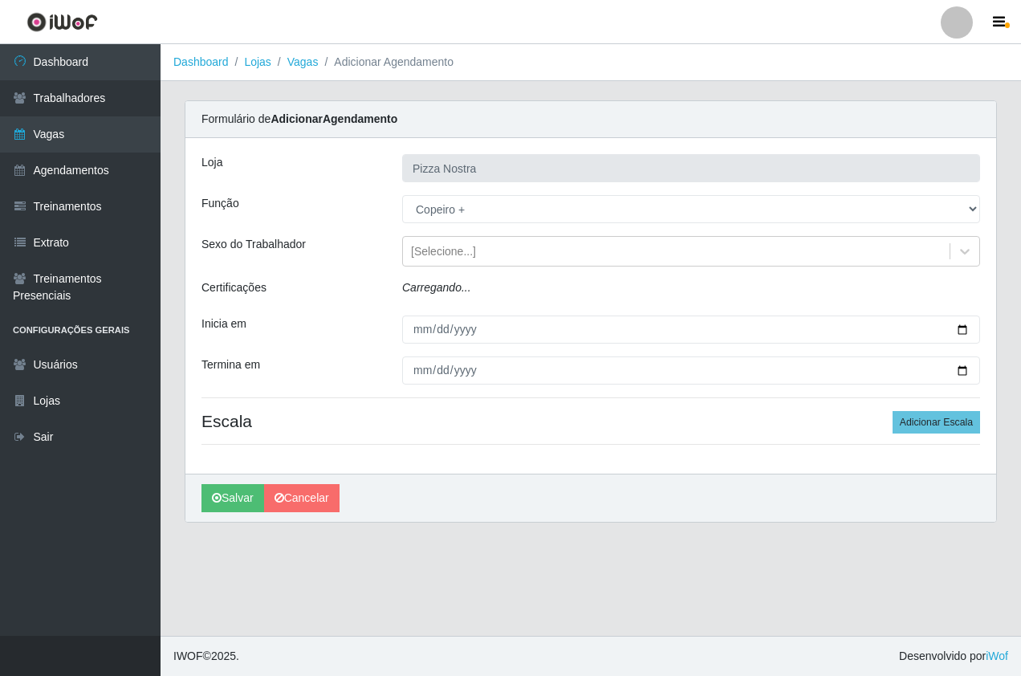
click at [463, 194] on div "Loja Pizza Nostra Função [Selecione...] ASG ASG + ASG ++ Auxiliar de Cozinha Au…" at bounding box center [591, 306] width 811 height 336
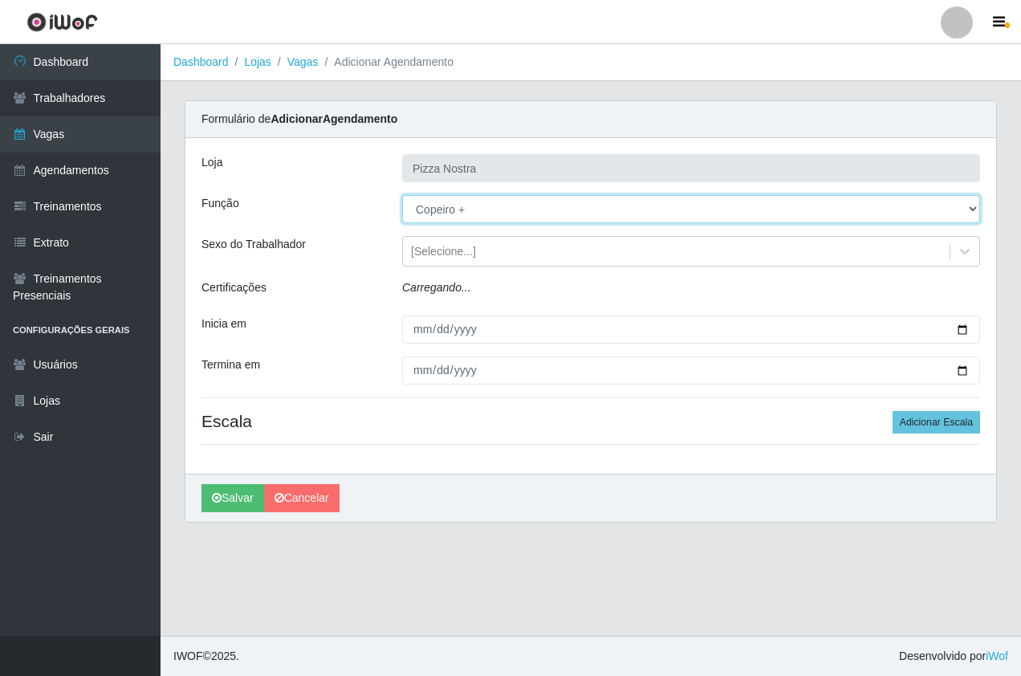
click at [469, 210] on select "[Selecione...] ASG ASG + ASG ++ Auxiliar de Cozinha Auxiliar de Cozinha + Auxil…" at bounding box center [691, 209] width 578 height 28
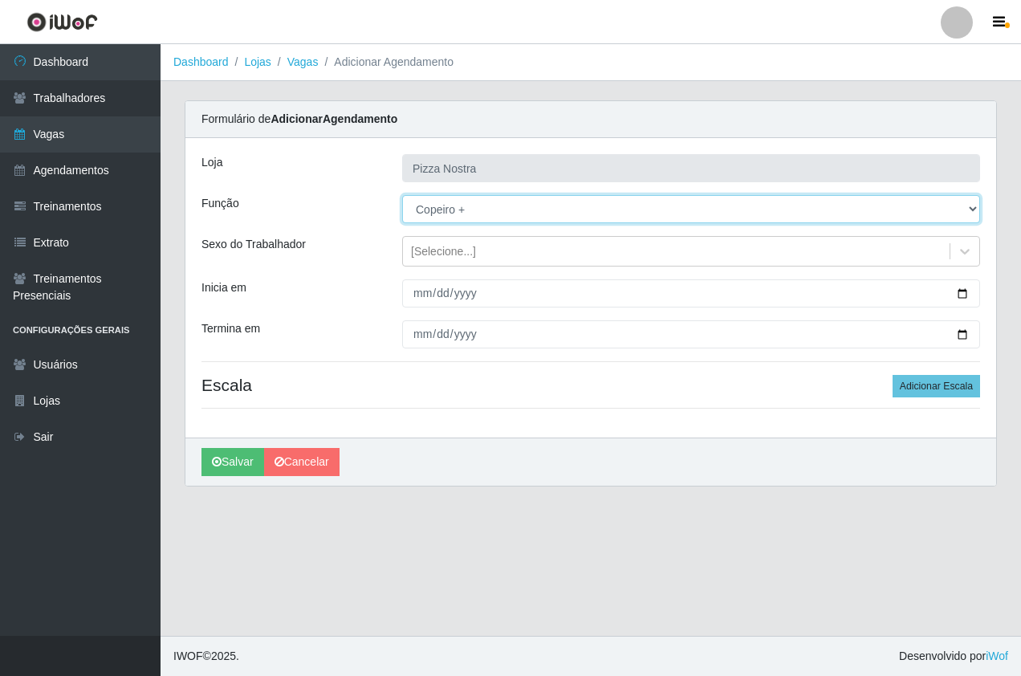
select select "20"
click at [402, 195] on select "[Selecione...] ASG ASG + ASG ++ Auxiliar de Cozinha Auxiliar de Cozinha + Auxil…" at bounding box center [691, 209] width 578 height 28
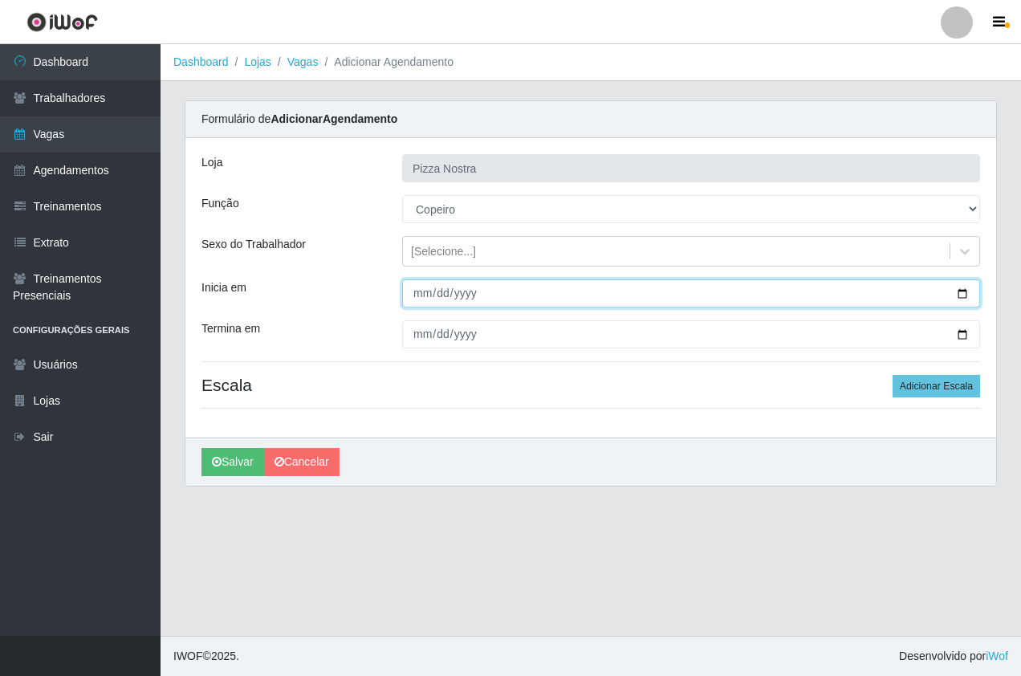
click at [421, 288] on input "Inicia em" at bounding box center [691, 293] width 578 height 28
type input "[DATE]"
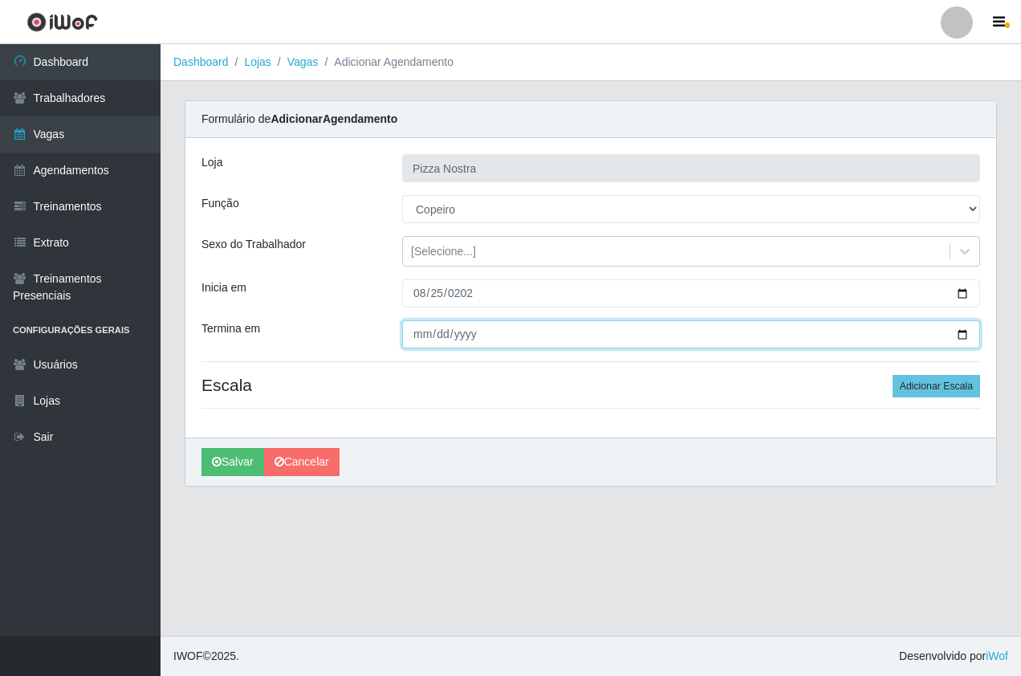
click at [431, 328] on input "Termina em" at bounding box center [691, 334] width 578 height 28
type input "[DATE]"
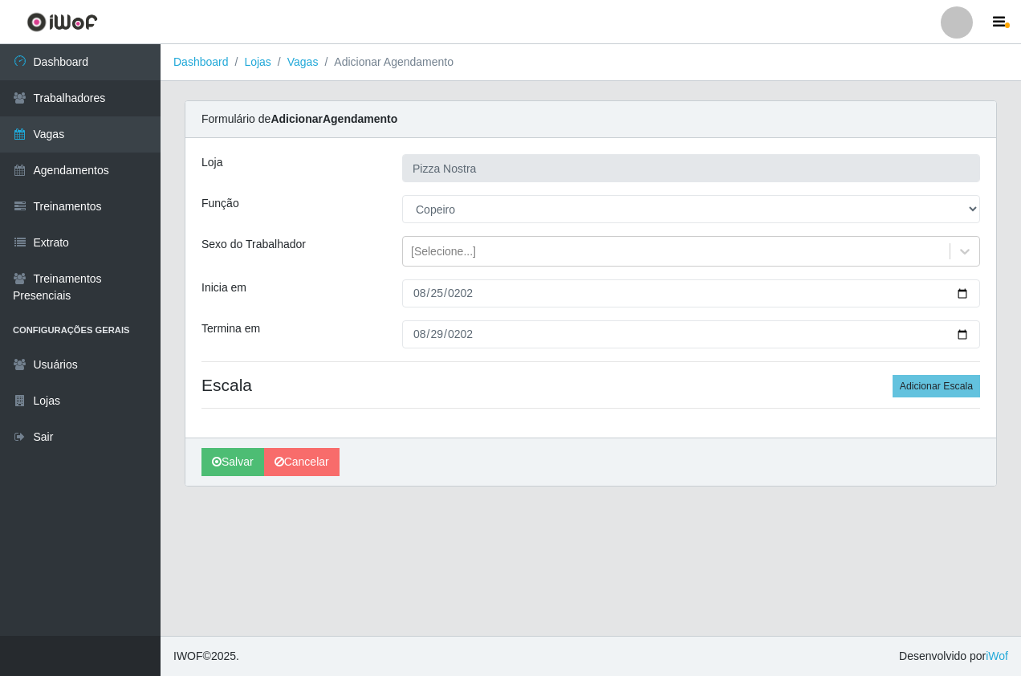
click at [940, 371] on div "Loja Pizza Nostra Função [Selecione...] ASG ASG + ASG ++ Auxiliar de Cozinha Au…" at bounding box center [591, 288] width 811 height 300
click at [940, 381] on button "Adicionar Escala" at bounding box center [937, 386] width 88 height 22
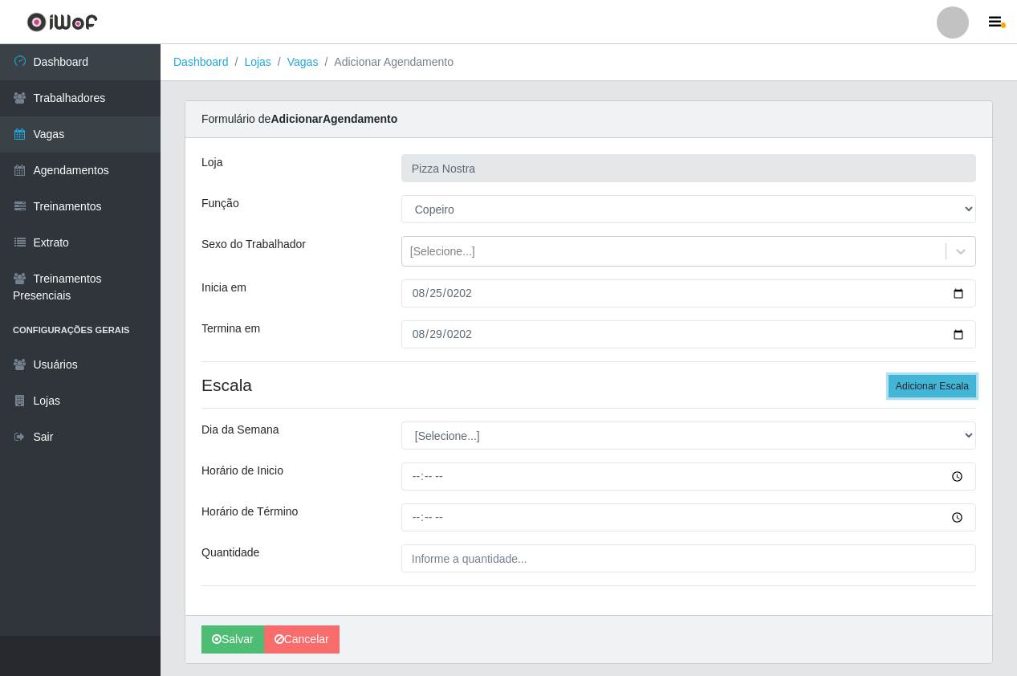
click at [940, 381] on button "Adicionar Escala" at bounding box center [933, 386] width 88 height 22
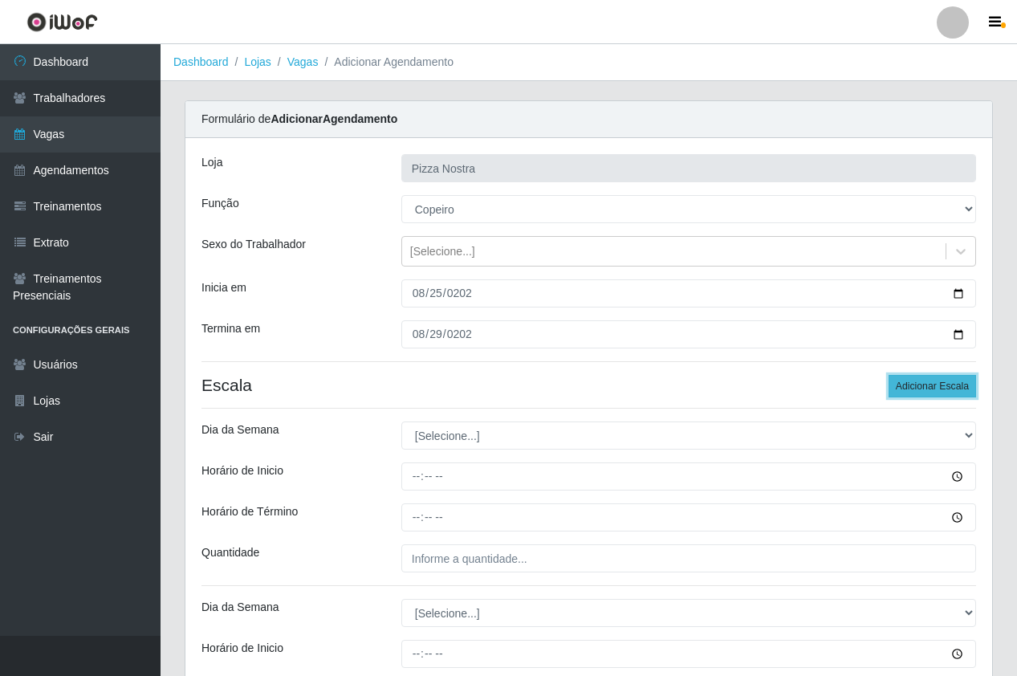
click at [940, 381] on button "Adicionar Escala" at bounding box center [933, 386] width 88 height 22
click at [581, 110] on div "Formulário de Adicionar Agendamento" at bounding box center [589, 119] width 807 height 37
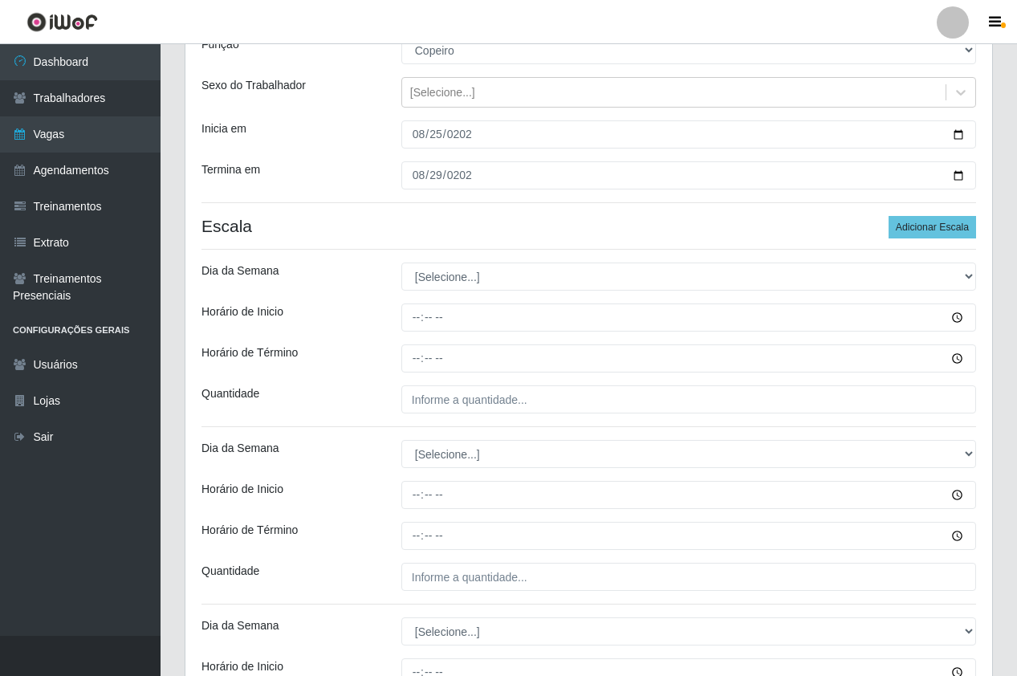
scroll to position [161, 0]
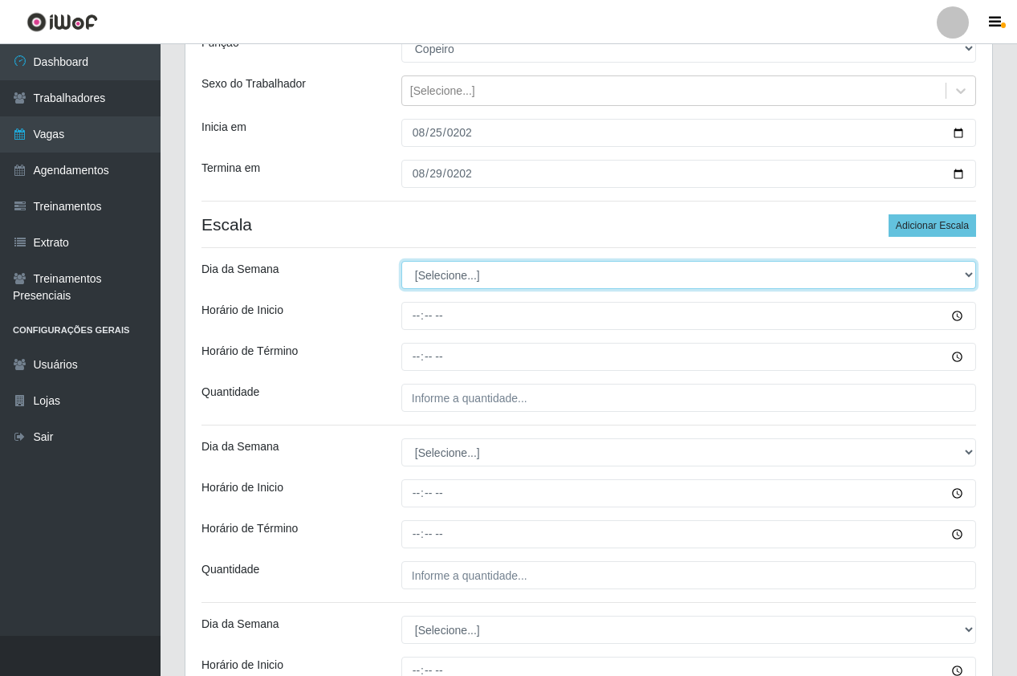
click at [422, 275] on select "[Selecione...] Segunda Terça Quarta Quinta Sexta Sábado Domingo" at bounding box center [689, 275] width 575 height 28
select select "1"
click at [402, 261] on select "[Selecione...] Segunda Terça Quarta Quinta Sexta Sábado Domingo" at bounding box center [689, 275] width 575 height 28
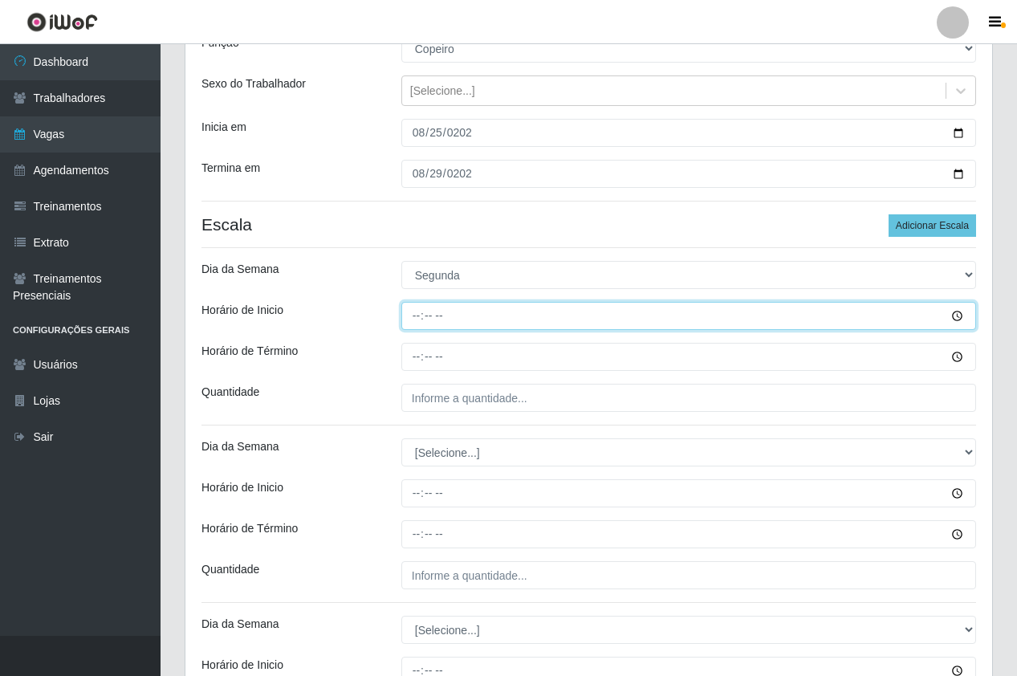
click at [419, 314] on input "Horário de Inicio" at bounding box center [689, 316] width 575 height 28
type input "18:00"
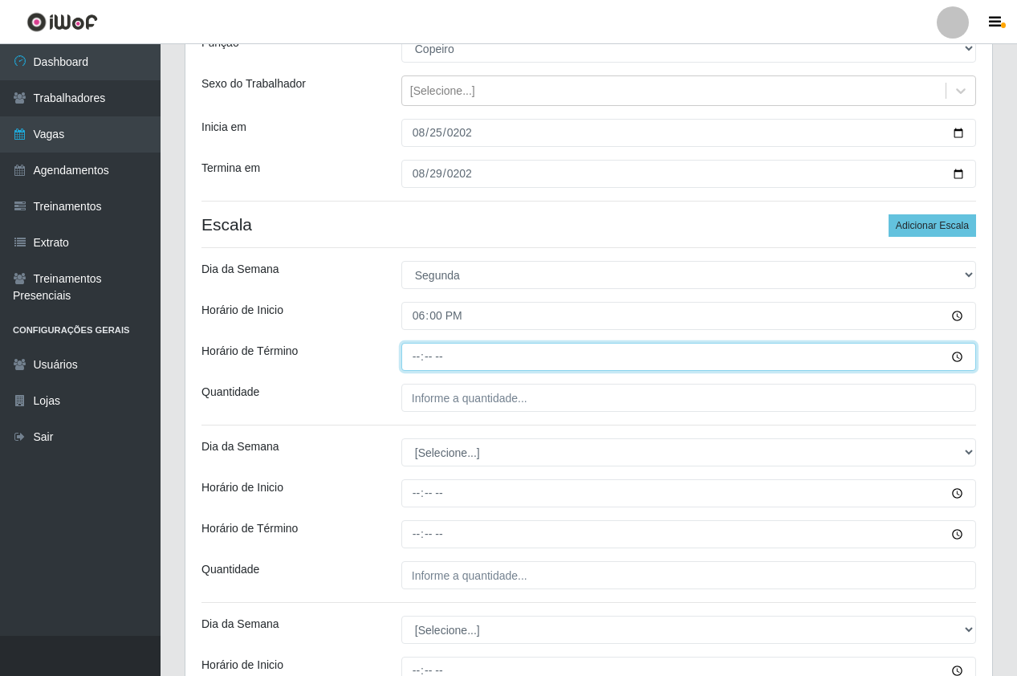
click at [414, 360] on input "Horário de Término" at bounding box center [689, 357] width 575 height 28
type input "00:00"
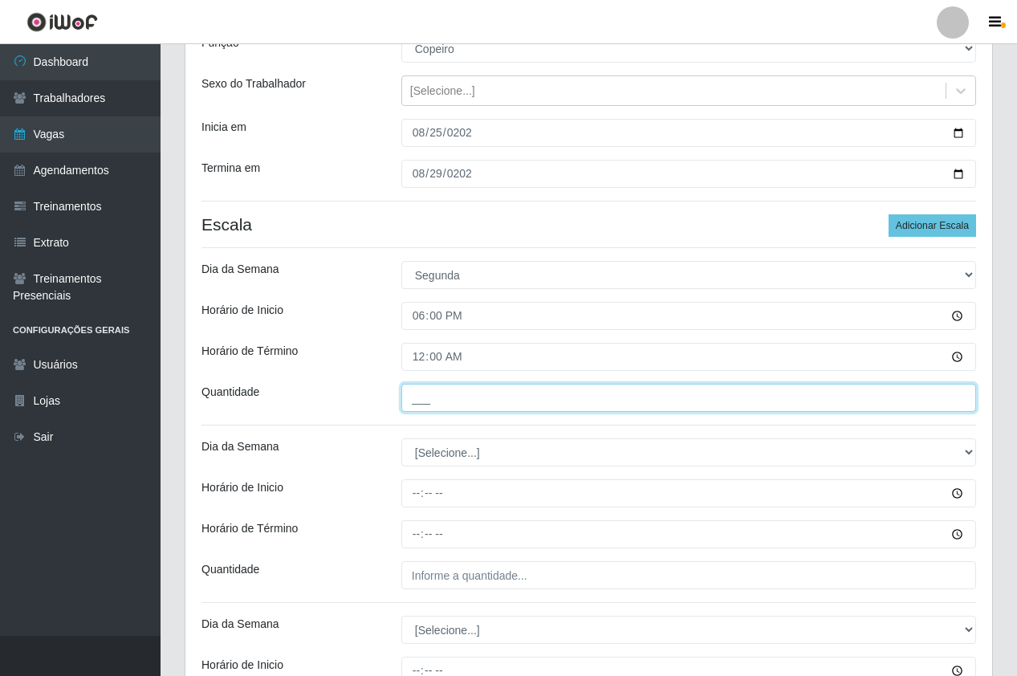
click at [435, 403] on input "___" at bounding box center [689, 398] width 575 height 28
type input "1__"
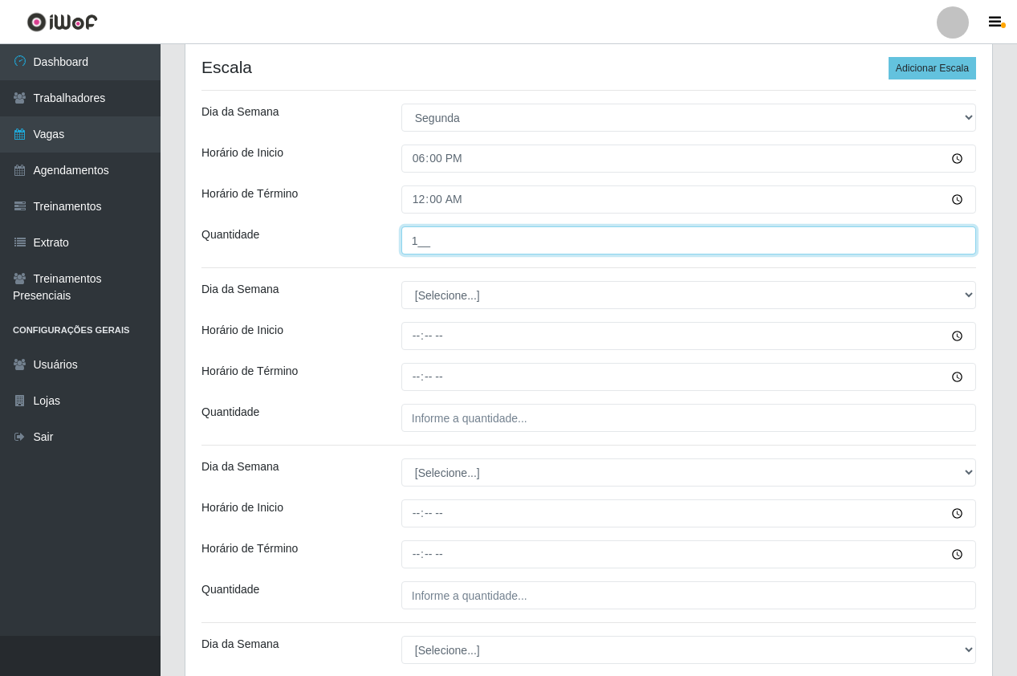
scroll to position [321, 0]
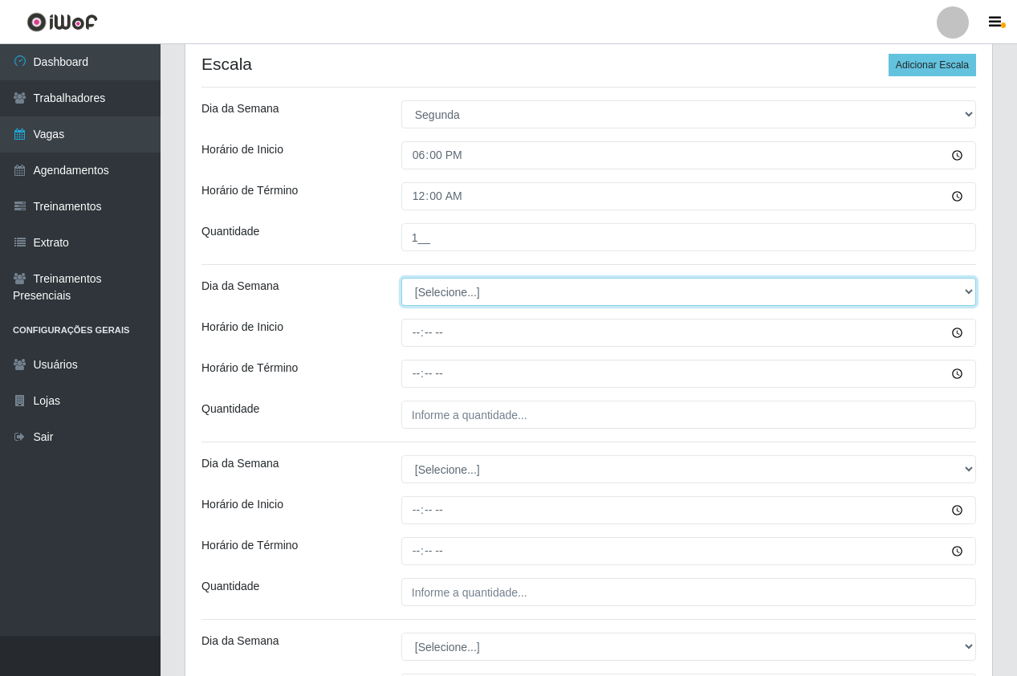
click at [445, 301] on select "[Selecione...] Segunda Terça Quarta Quinta Sexta Sábado Domingo" at bounding box center [689, 292] width 575 height 28
select select "2"
click at [402, 278] on select "[Selecione...] Segunda Terça Quarta Quinta Sexta Sábado Domingo" at bounding box center [689, 292] width 575 height 28
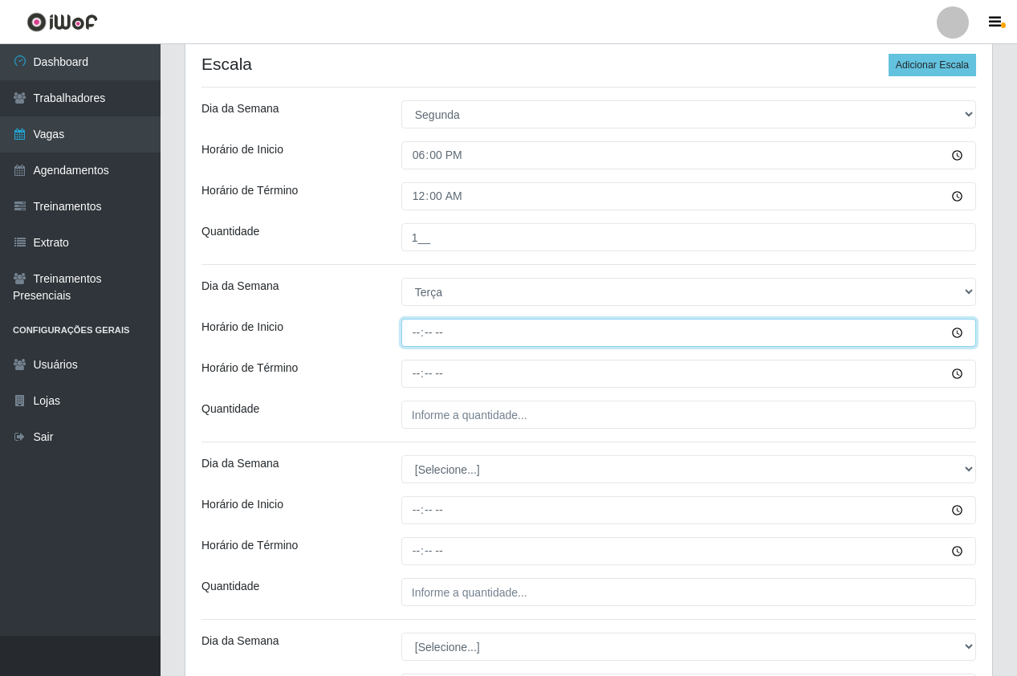
click at [413, 345] on input "Horário de Inicio" at bounding box center [689, 333] width 575 height 28
type input "18:00"
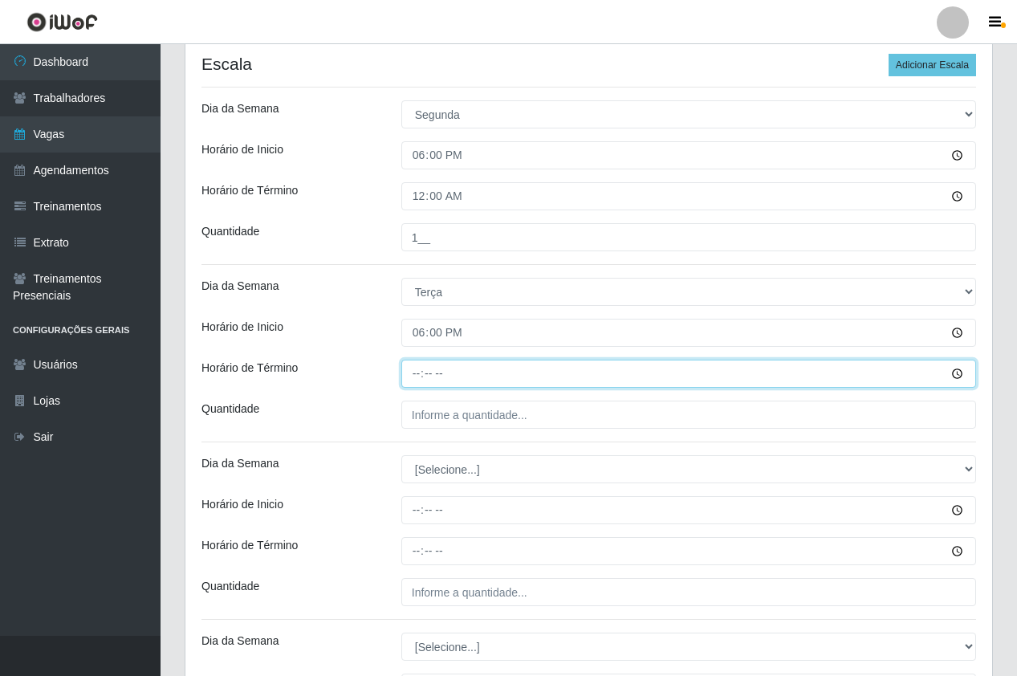
click at [414, 375] on input "Horário de Término" at bounding box center [689, 374] width 575 height 28
type input "00:00"
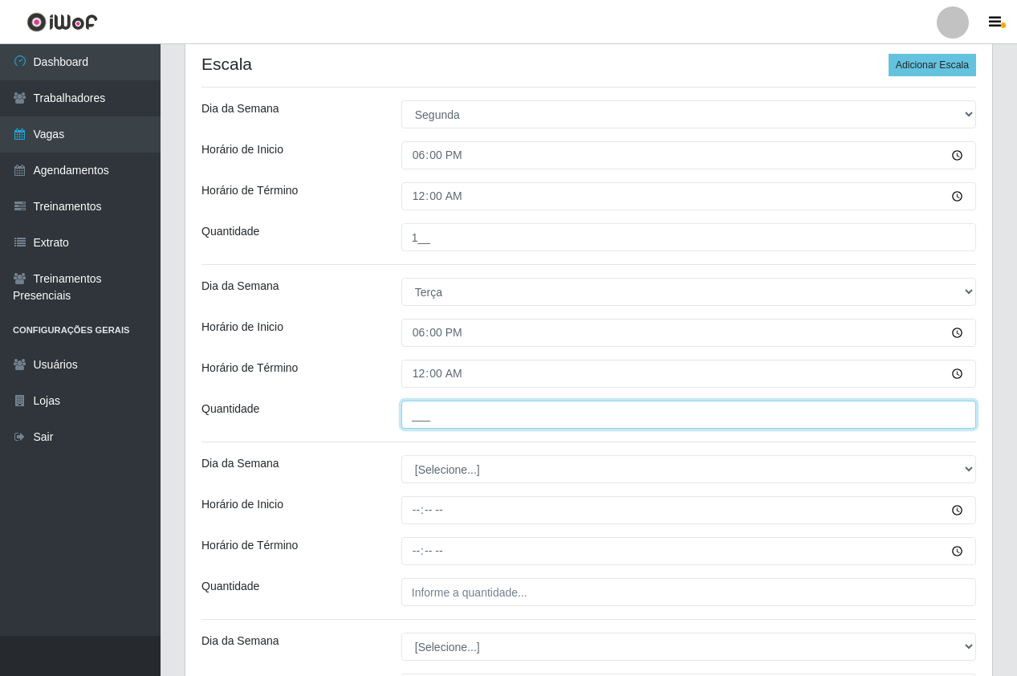
click at [442, 414] on input "___" at bounding box center [689, 415] width 575 height 28
type input "1__"
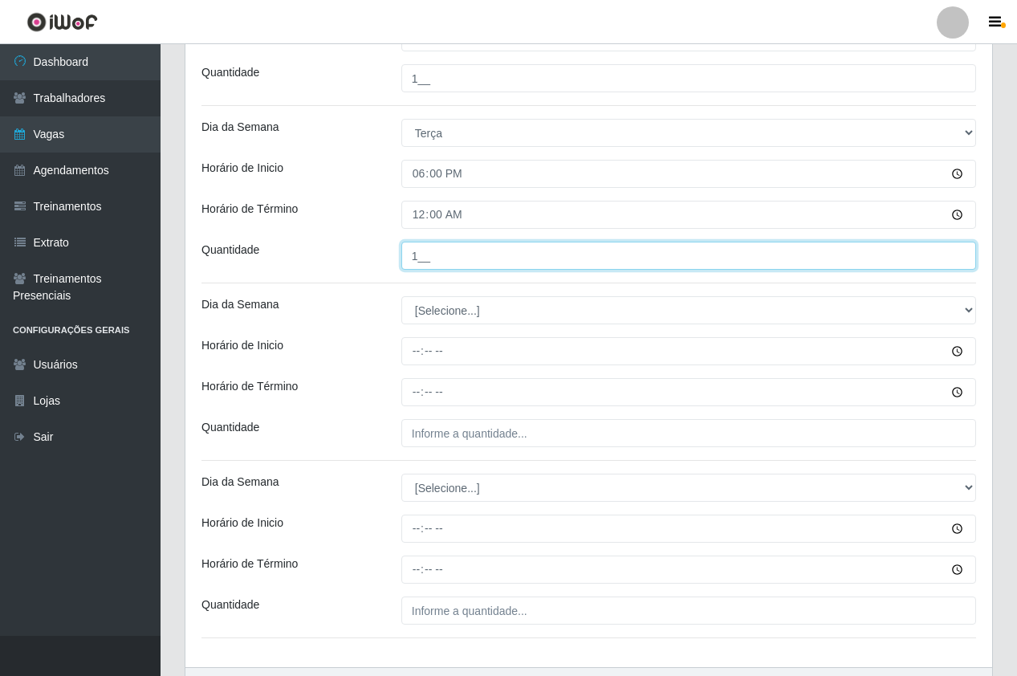
scroll to position [482, 0]
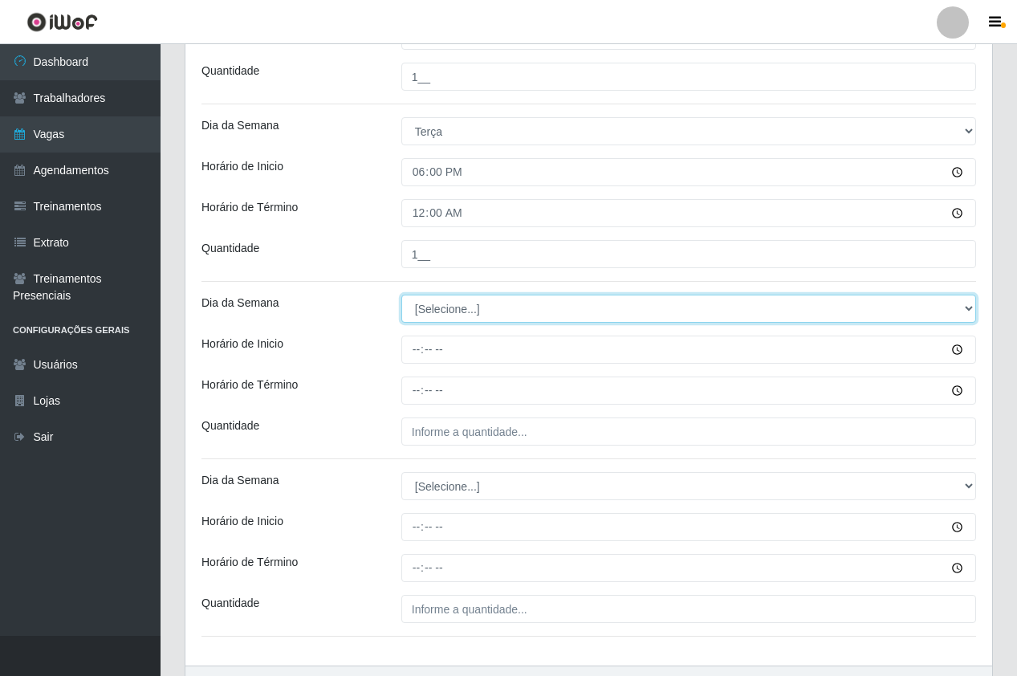
click at [426, 316] on select "[Selecione...] Segunda Terça Quarta Quinta Sexta Sábado Domingo" at bounding box center [689, 309] width 575 height 28
select select "3"
click at [402, 295] on select "[Selecione...] Segunda Terça Quarta Quinta Sexta Sábado Domingo" at bounding box center [689, 309] width 575 height 28
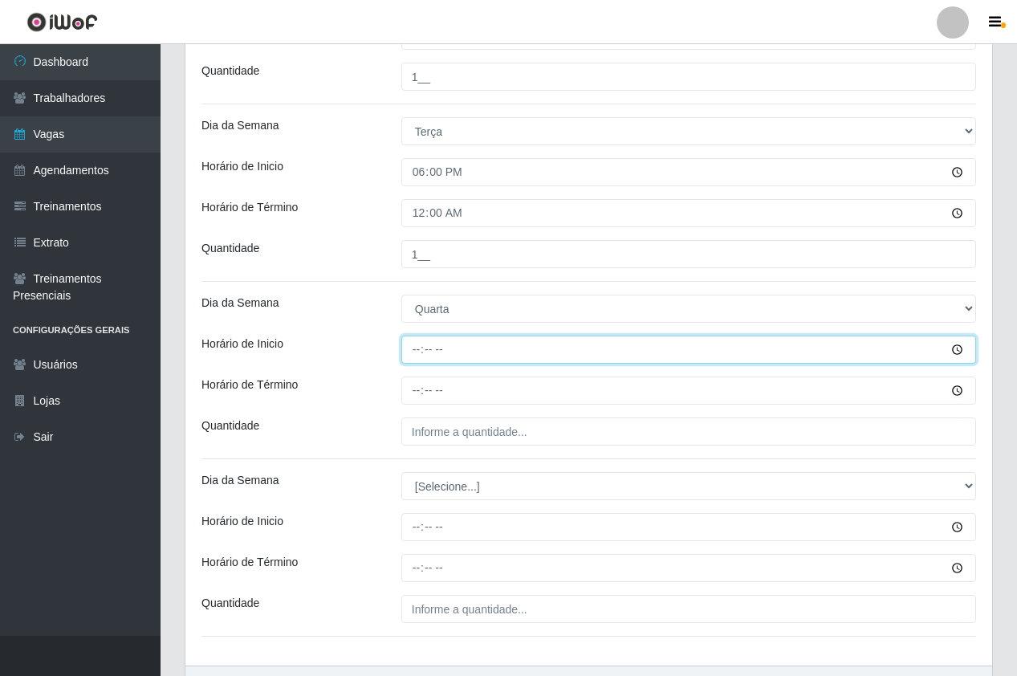
click at [412, 358] on input "Horário de Inicio" at bounding box center [689, 350] width 575 height 28
type input "18:00"
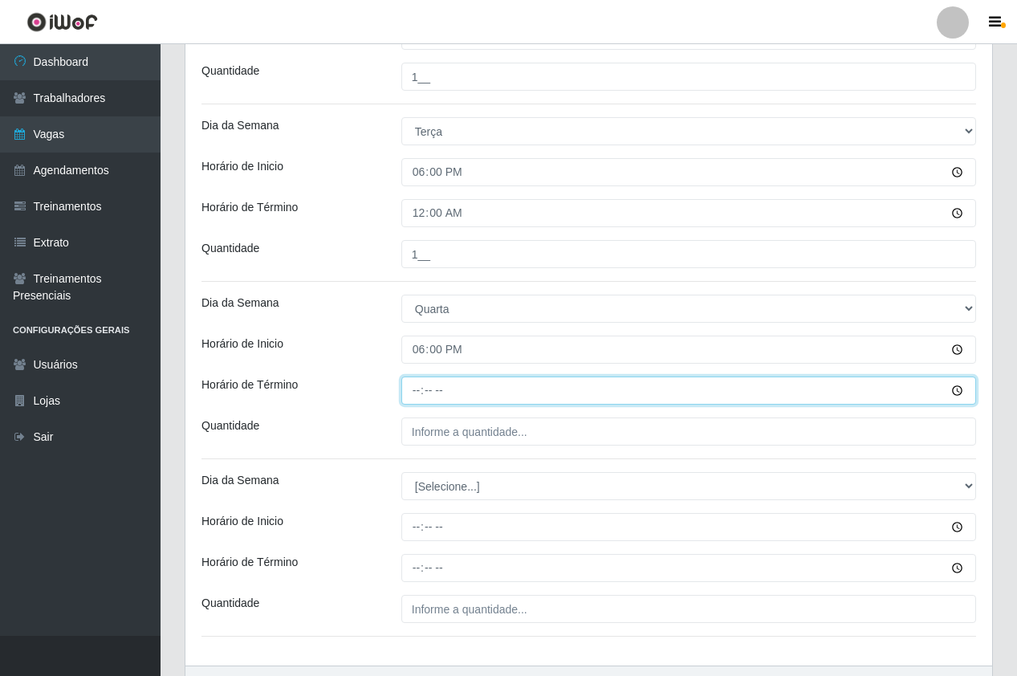
click at [420, 386] on input "Horário de Término" at bounding box center [689, 391] width 575 height 28
type input "00:00"
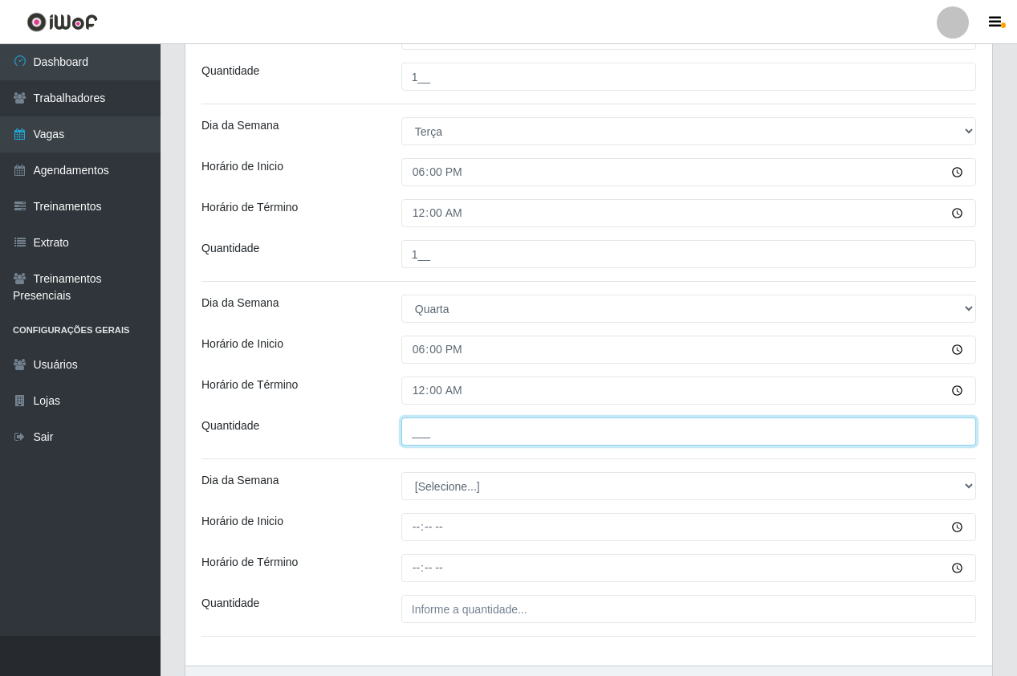
click at [443, 436] on input "___" at bounding box center [689, 432] width 575 height 28
type input "1__"
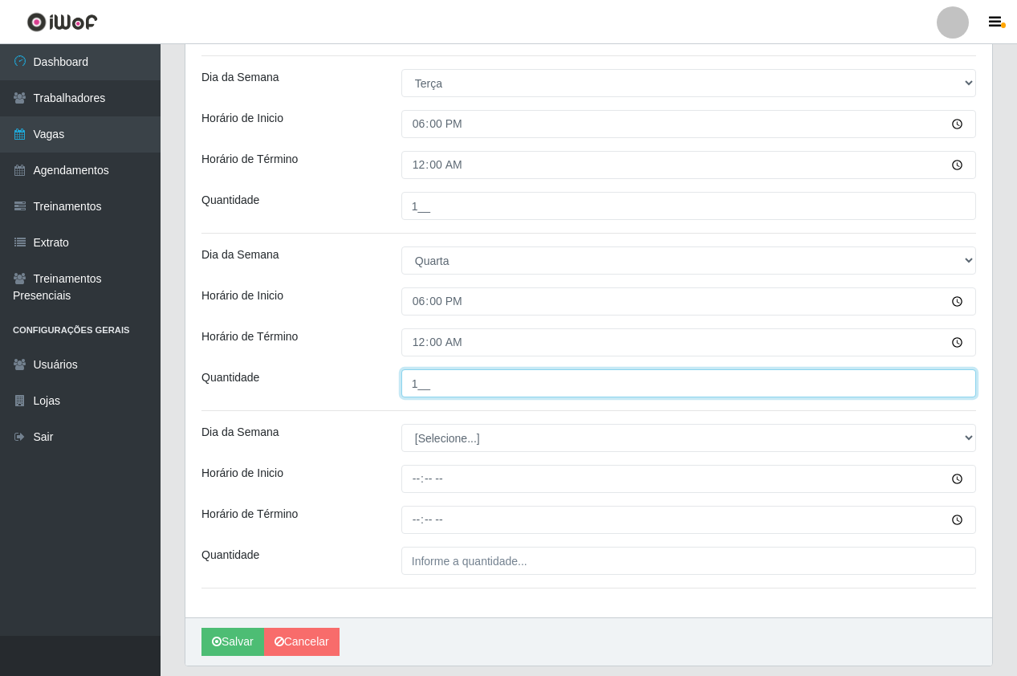
scroll to position [580, 0]
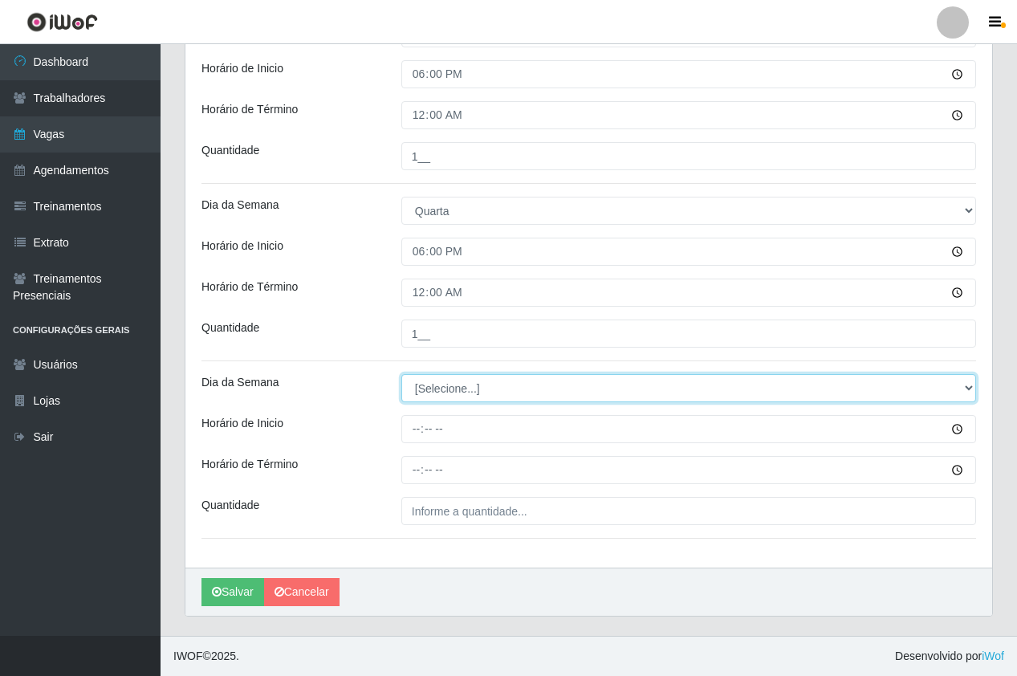
drag, startPoint x: 446, startPoint y: 393, endPoint x: 446, endPoint y: 402, distance: 8.8
click at [446, 393] on select "[Selecione...] Segunda Terça Quarta Quinta Sexta Sábado Domingo" at bounding box center [689, 388] width 575 height 28
select select "4"
click at [402, 374] on select "[Selecione...] Segunda Terça Quarta Quinta Sexta Sábado Domingo" at bounding box center [689, 388] width 575 height 28
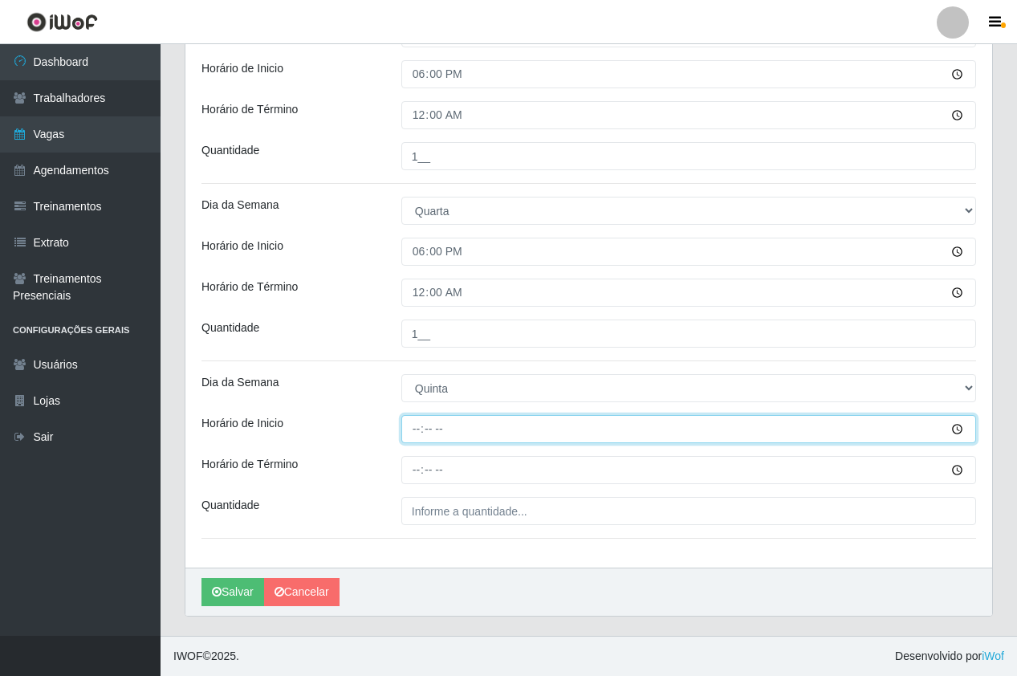
click at [418, 440] on input "Horário de Inicio" at bounding box center [689, 429] width 575 height 28
type input "18:00"
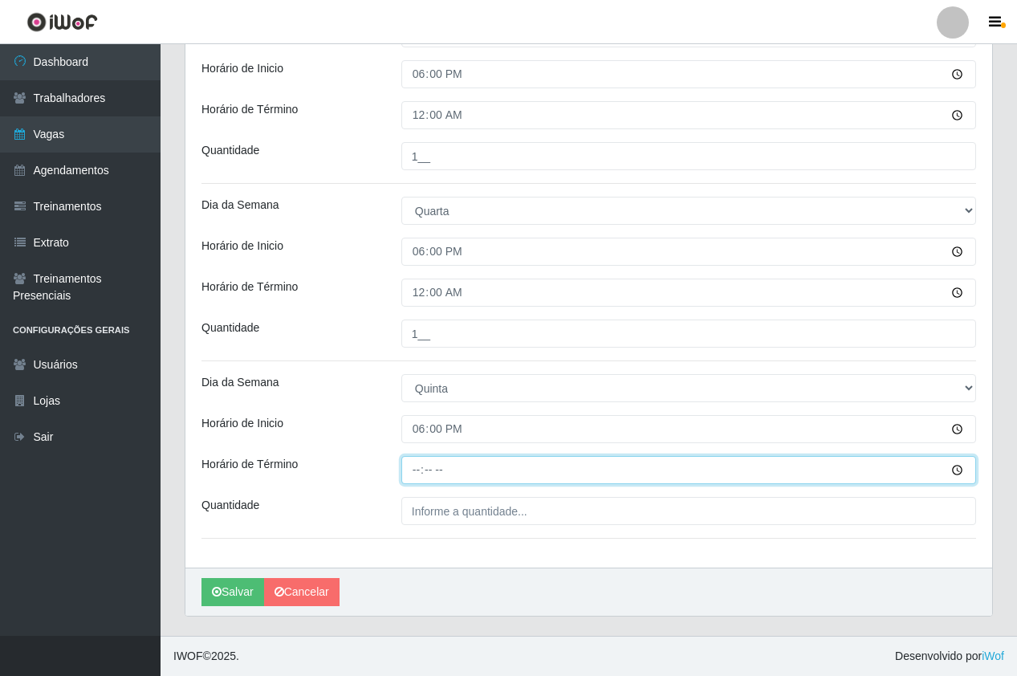
click at [420, 464] on input "Horário de Término" at bounding box center [689, 470] width 575 height 28
type input "00:00"
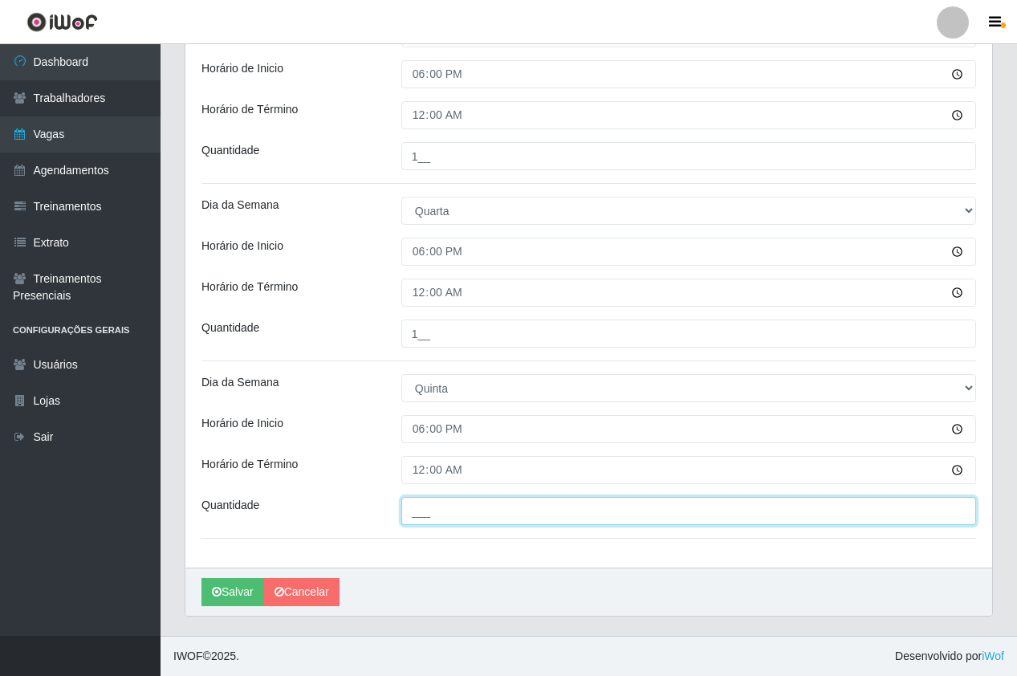
click at [463, 508] on input "___" at bounding box center [689, 511] width 575 height 28
type input "1__"
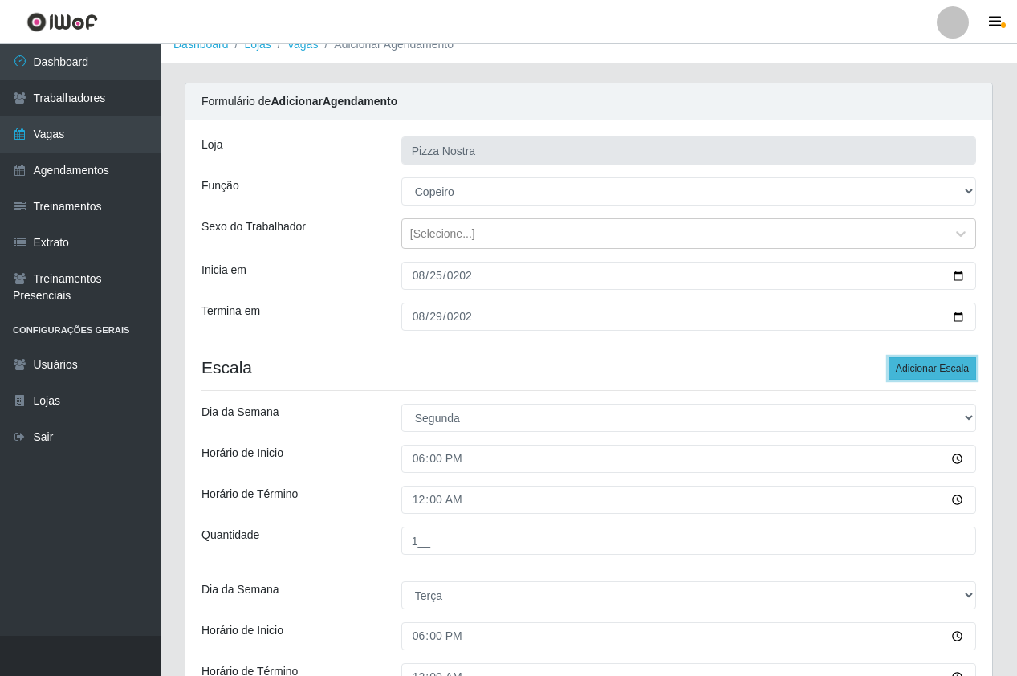
click at [896, 372] on button "Adicionar Escala" at bounding box center [933, 368] width 88 height 22
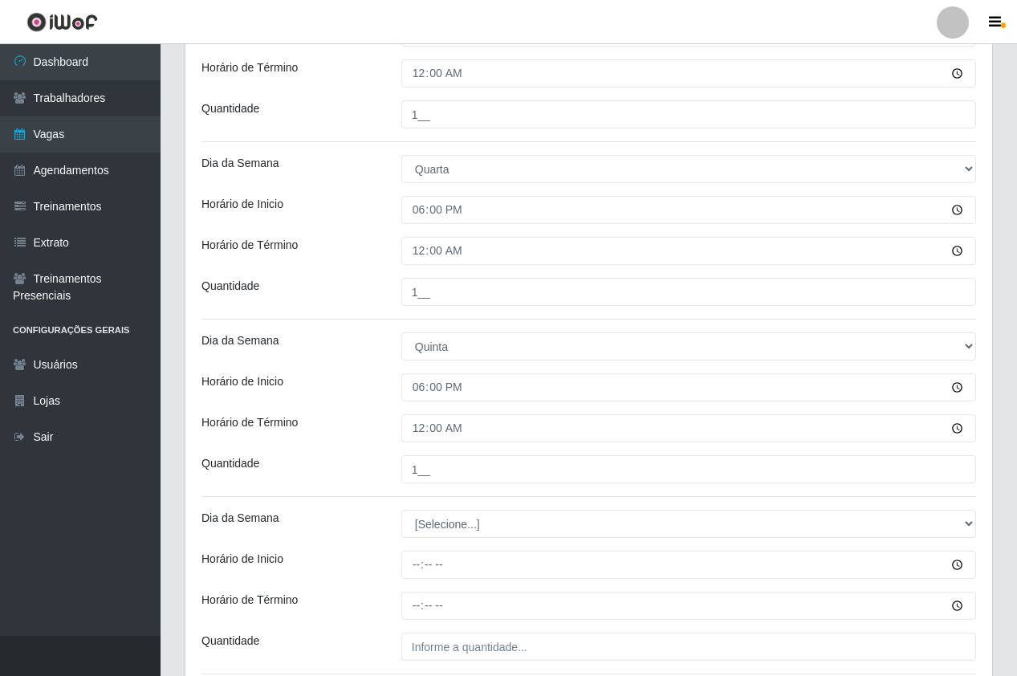
scroll to position [740, 0]
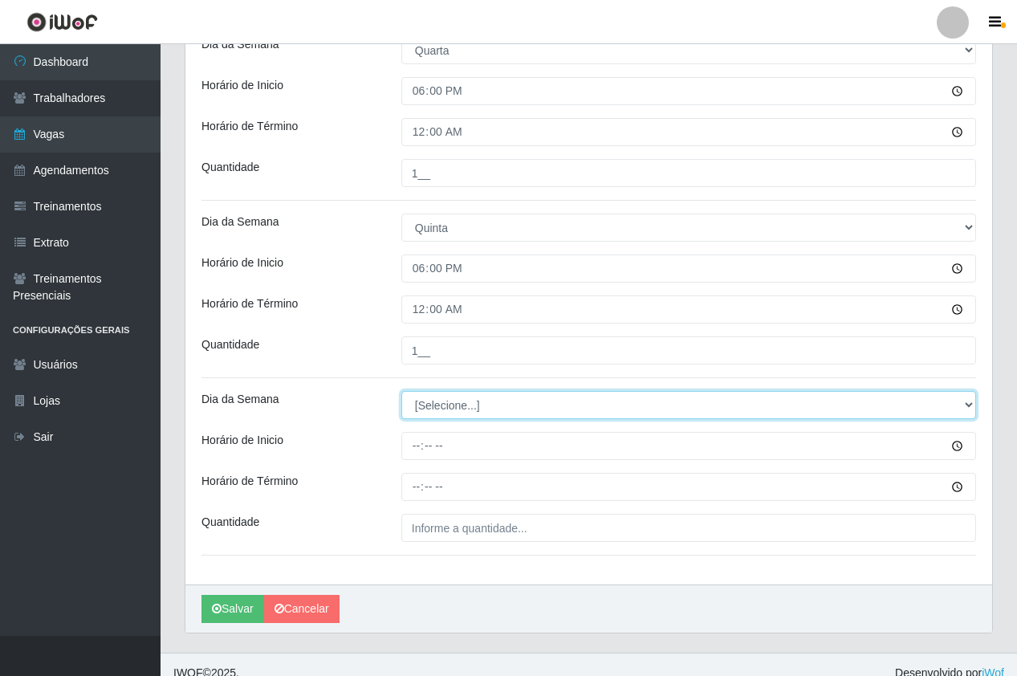
click at [422, 398] on select "[Selecione...] Segunda Terça Quarta Quinta Sexta Sábado Domingo" at bounding box center [689, 405] width 575 height 28
select select "5"
click at [402, 391] on select "[Selecione...] Segunda Terça Quarta Quinta Sexta Sábado Domingo" at bounding box center [689, 405] width 575 height 28
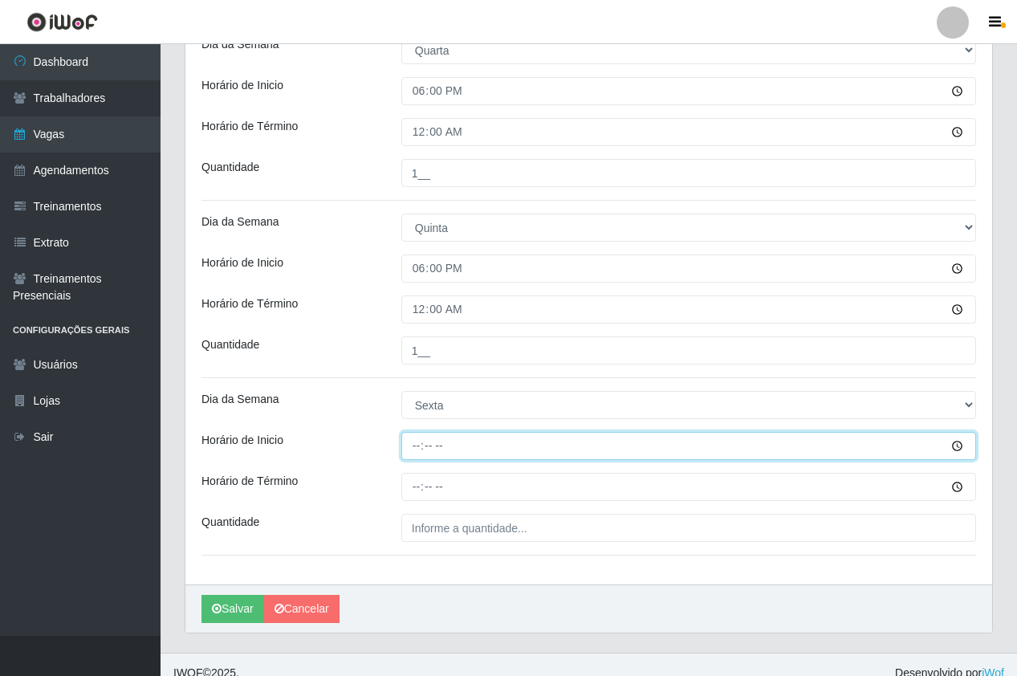
click at [418, 452] on input "Horário de Inicio" at bounding box center [689, 446] width 575 height 28
type input "18:00"
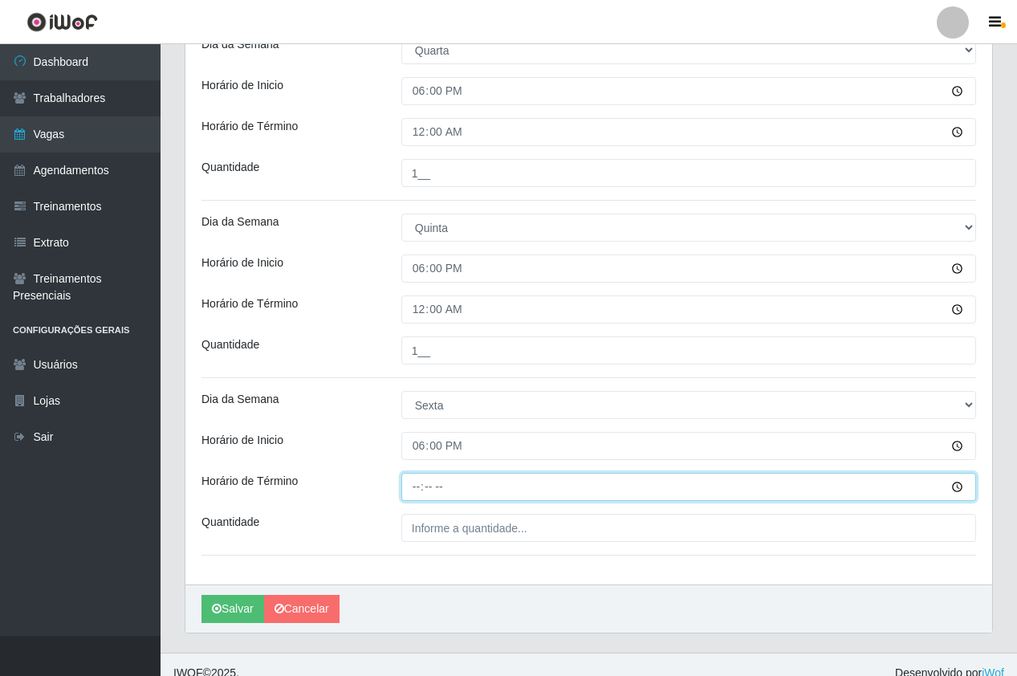
click at [418, 485] on input "Horário de Término" at bounding box center [689, 487] width 575 height 28
type input "00:00"
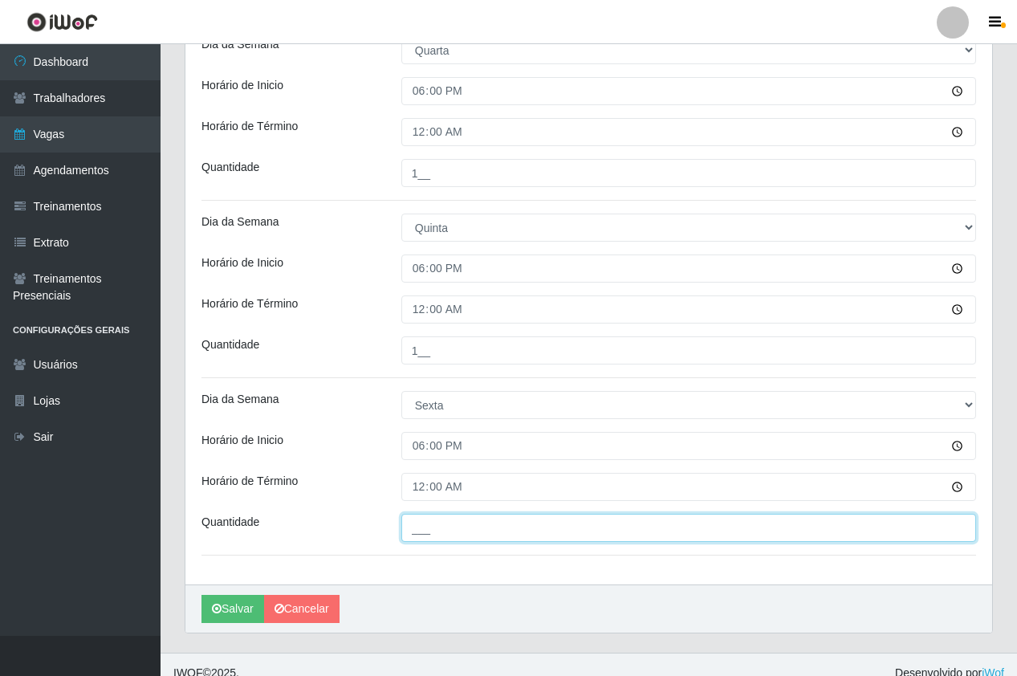
click at [442, 528] on input "___" at bounding box center [689, 528] width 575 height 28
type input "1__"
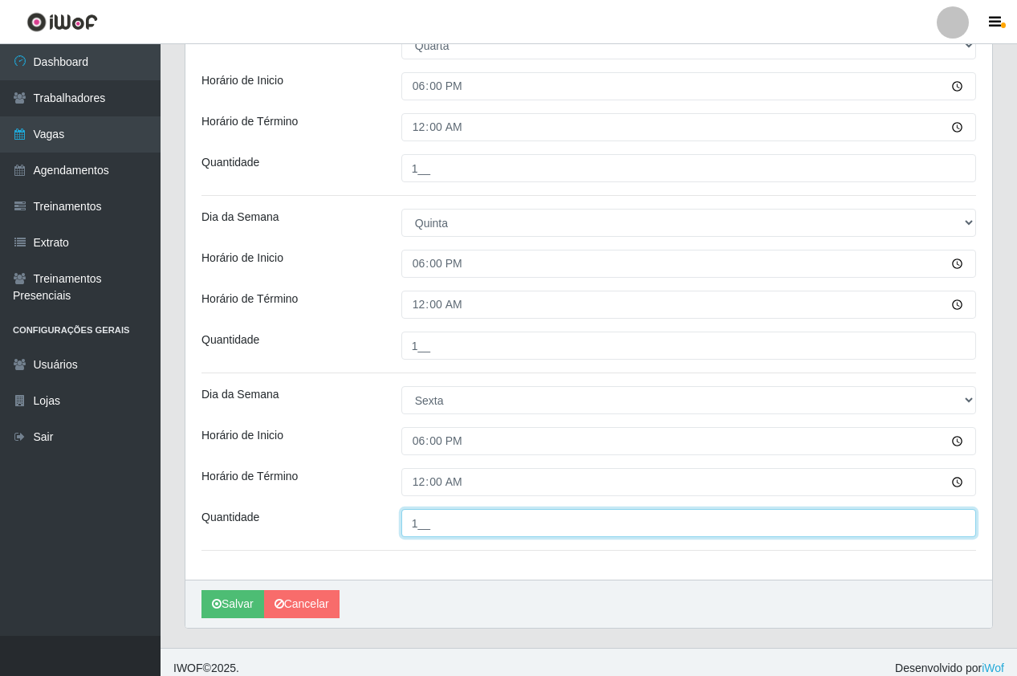
scroll to position [757, 0]
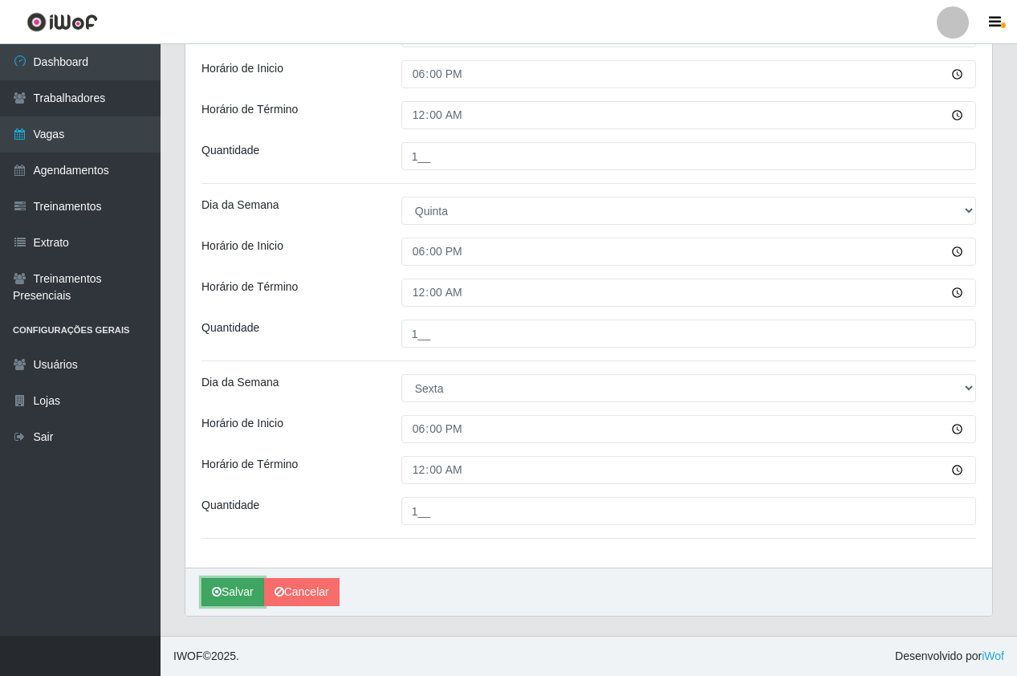
click at [231, 600] on button "Salvar" at bounding box center [233, 592] width 63 height 28
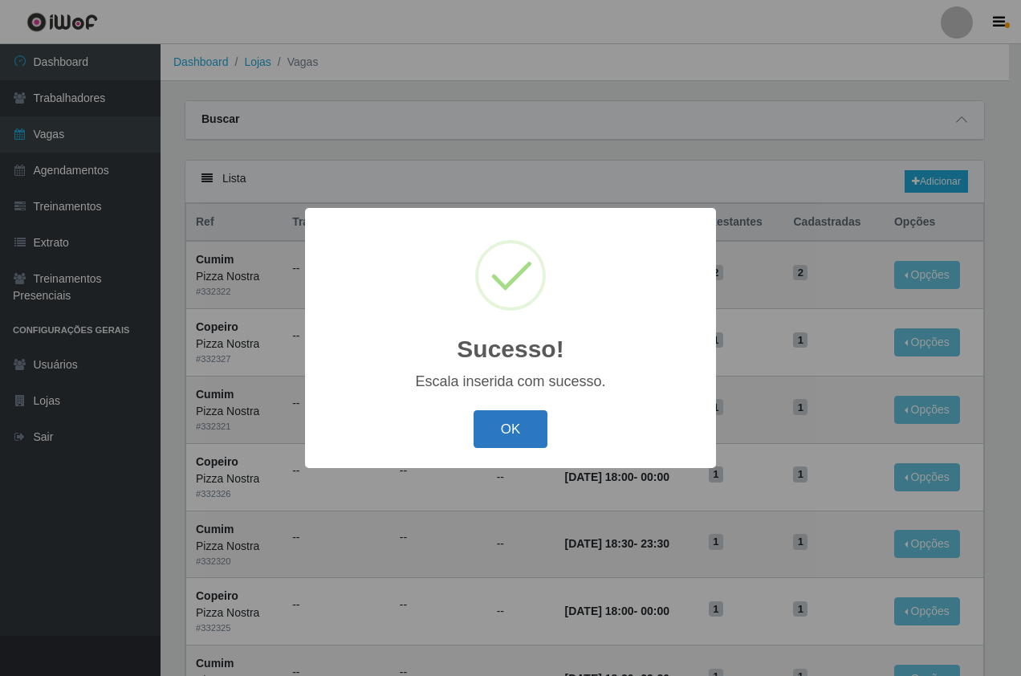
click at [487, 414] on button "OK" at bounding box center [511, 429] width 75 height 38
